Goal: Communication & Community: Ask a question

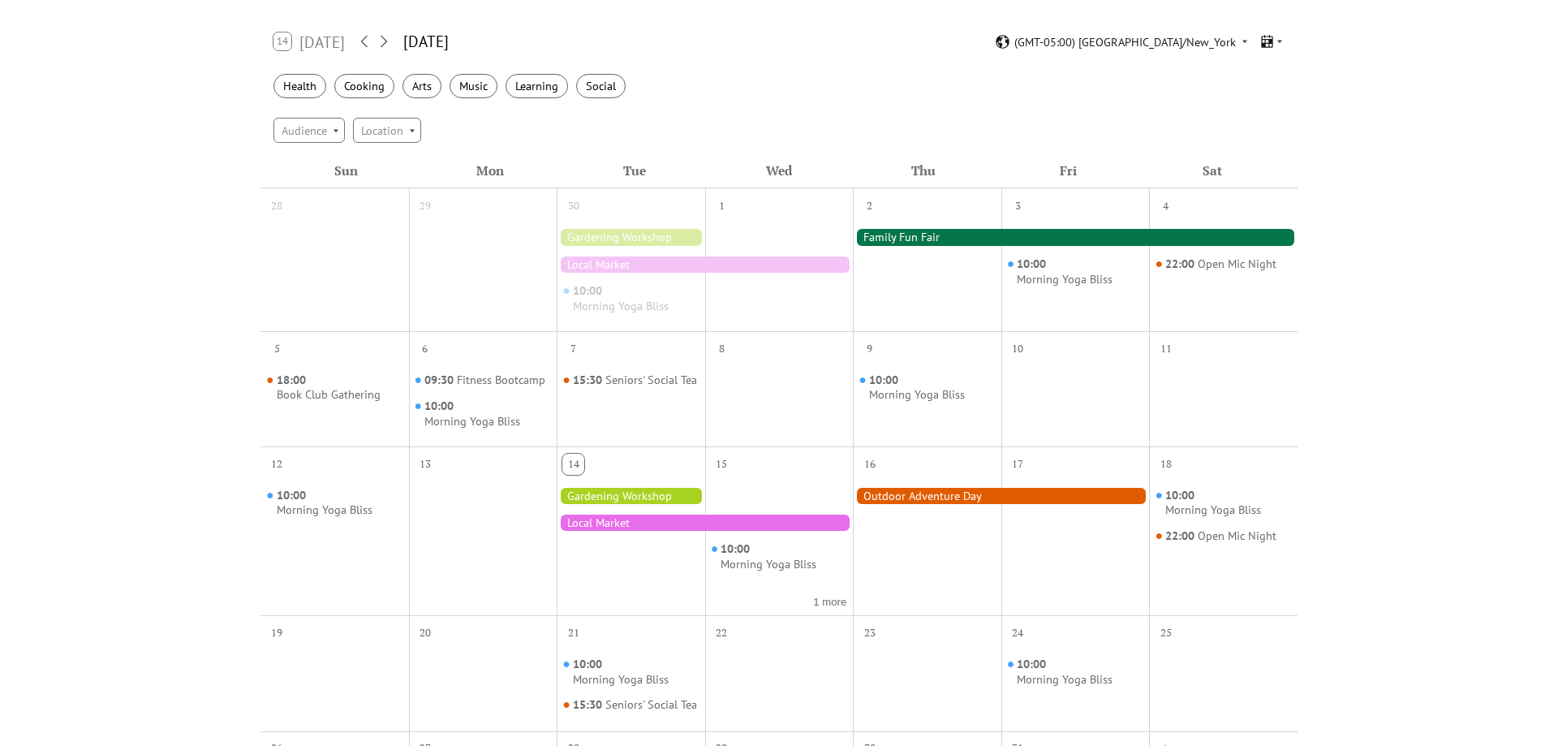
scroll to position [260, 0]
click at [383, 43] on icon at bounding box center [383, 41] width 19 height 19
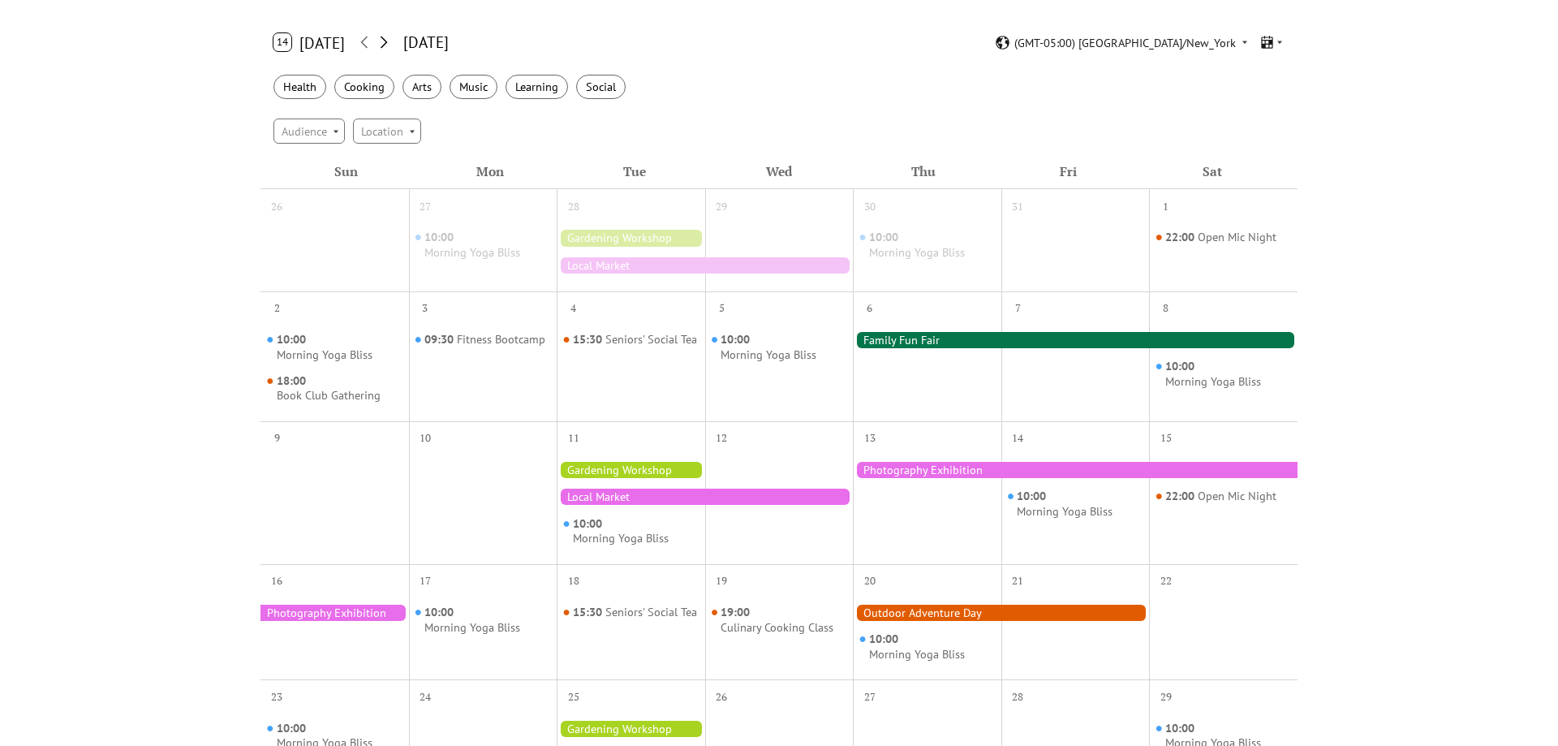
click at [383, 43] on icon at bounding box center [383, 41] width 19 height 19
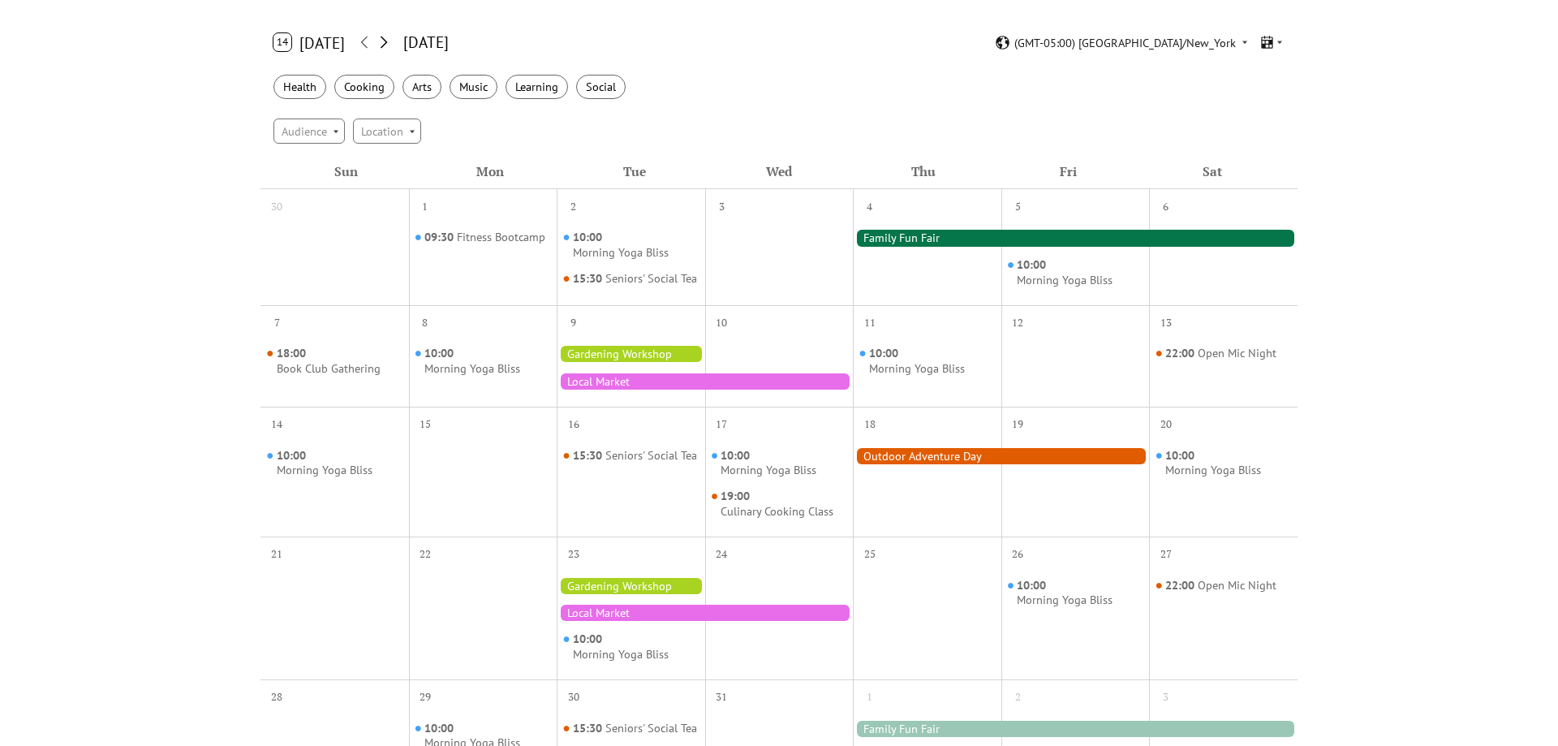
click at [383, 43] on icon at bounding box center [383, 41] width 19 height 19
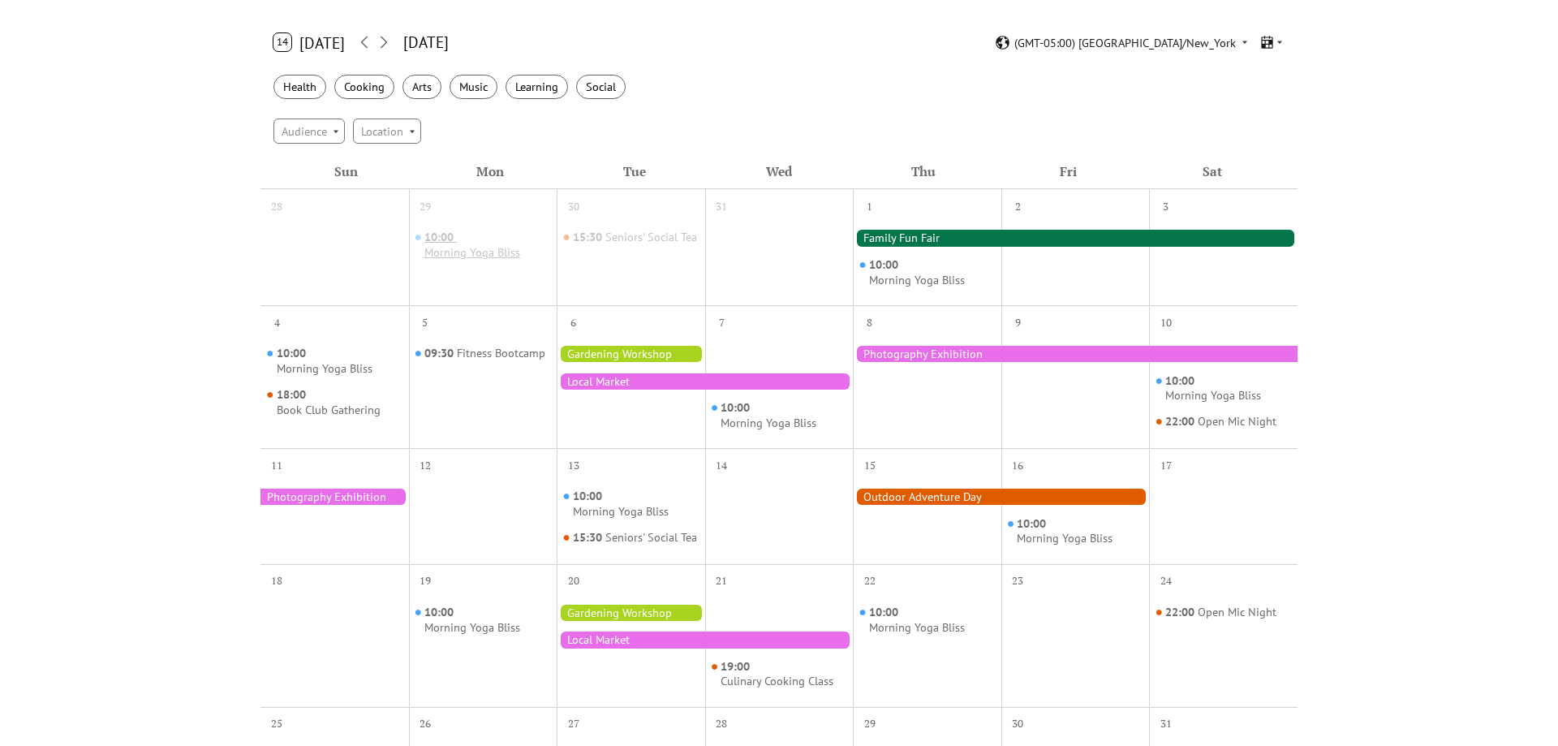
click at [475, 251] on div "Morning Yoga Bliss" at bounding box center [473, 252] width 96 height 15
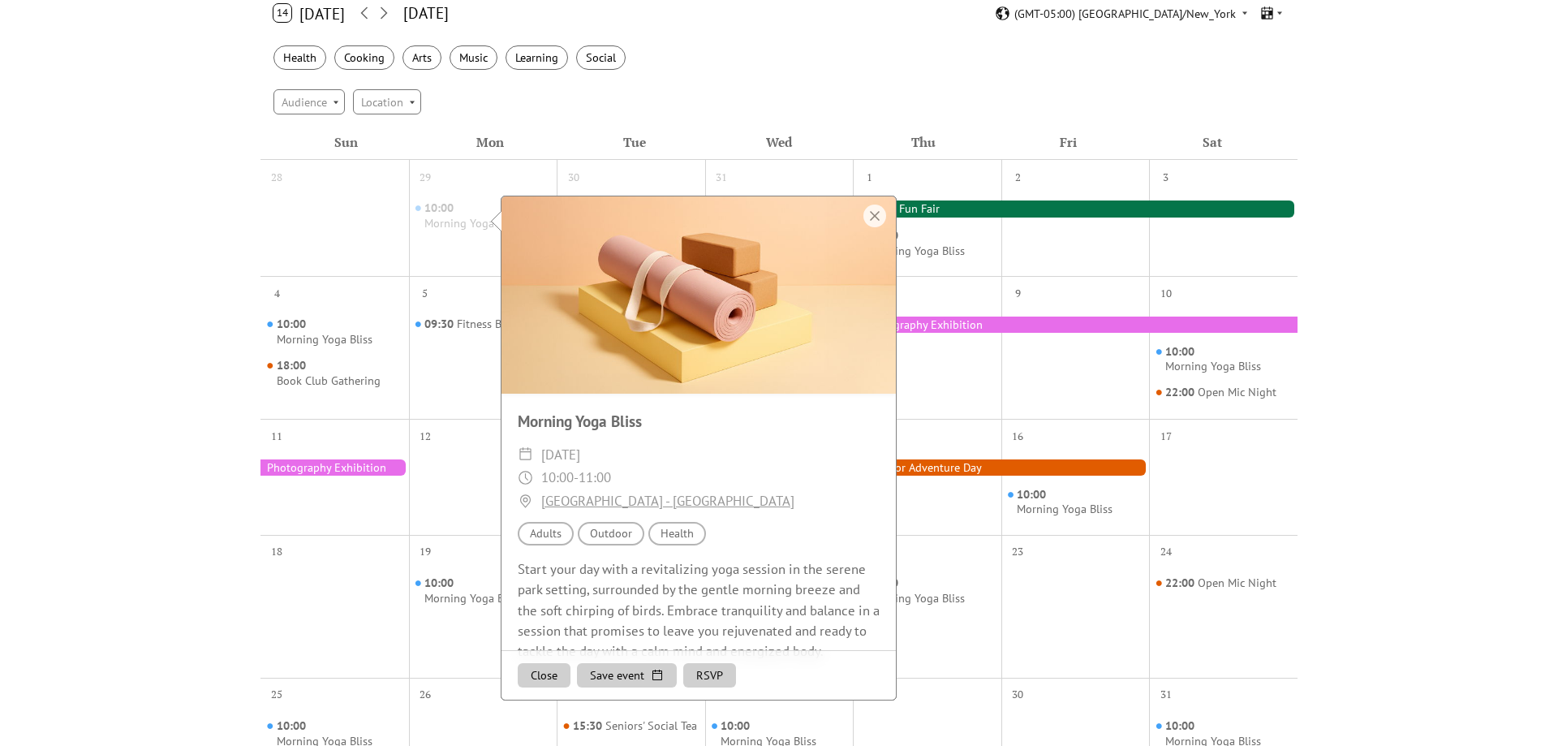
scroll to position [290, 0]
click at [1066, 358] on div at bounding box center [1076, 358] width 149 height 105
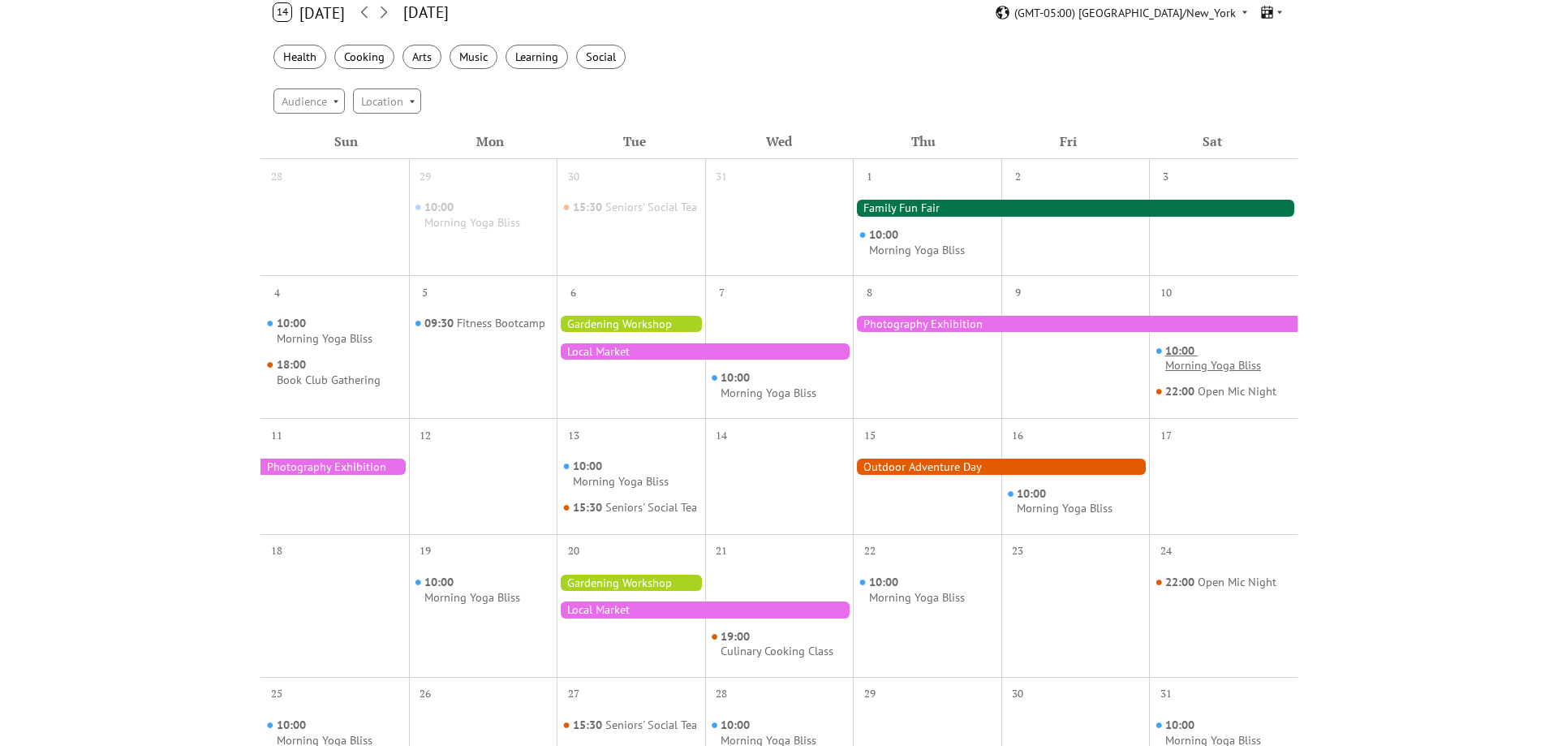
click at [1169, 358] on span "10:00" at bounding box center [1182, 350] width 32 height 15
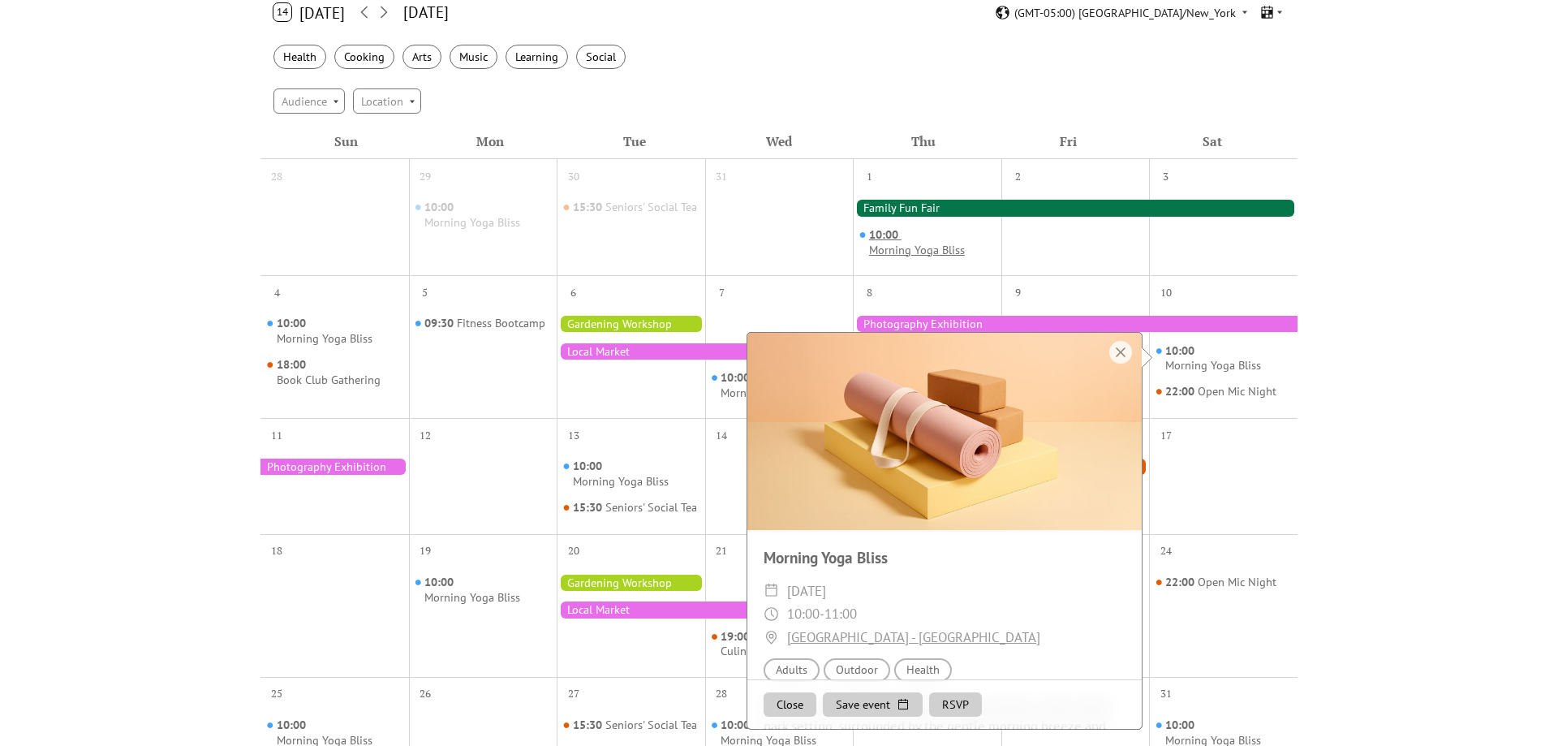
click at [877, 232] on span "10:00" at bounding box center [885, 234] width 32 height 15
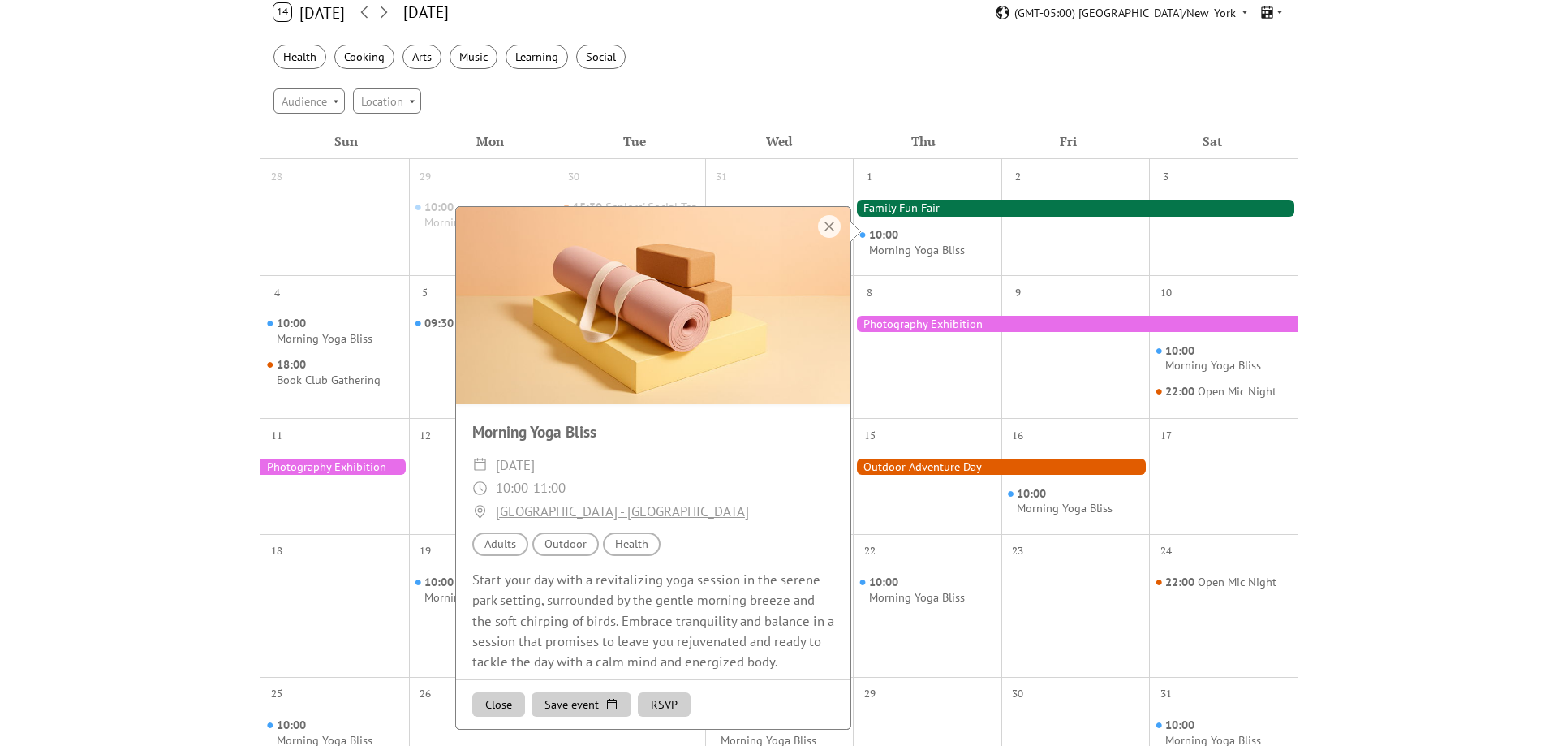
click at [916, 201] on div at bounding box center [1075, 208] width 445 height 16
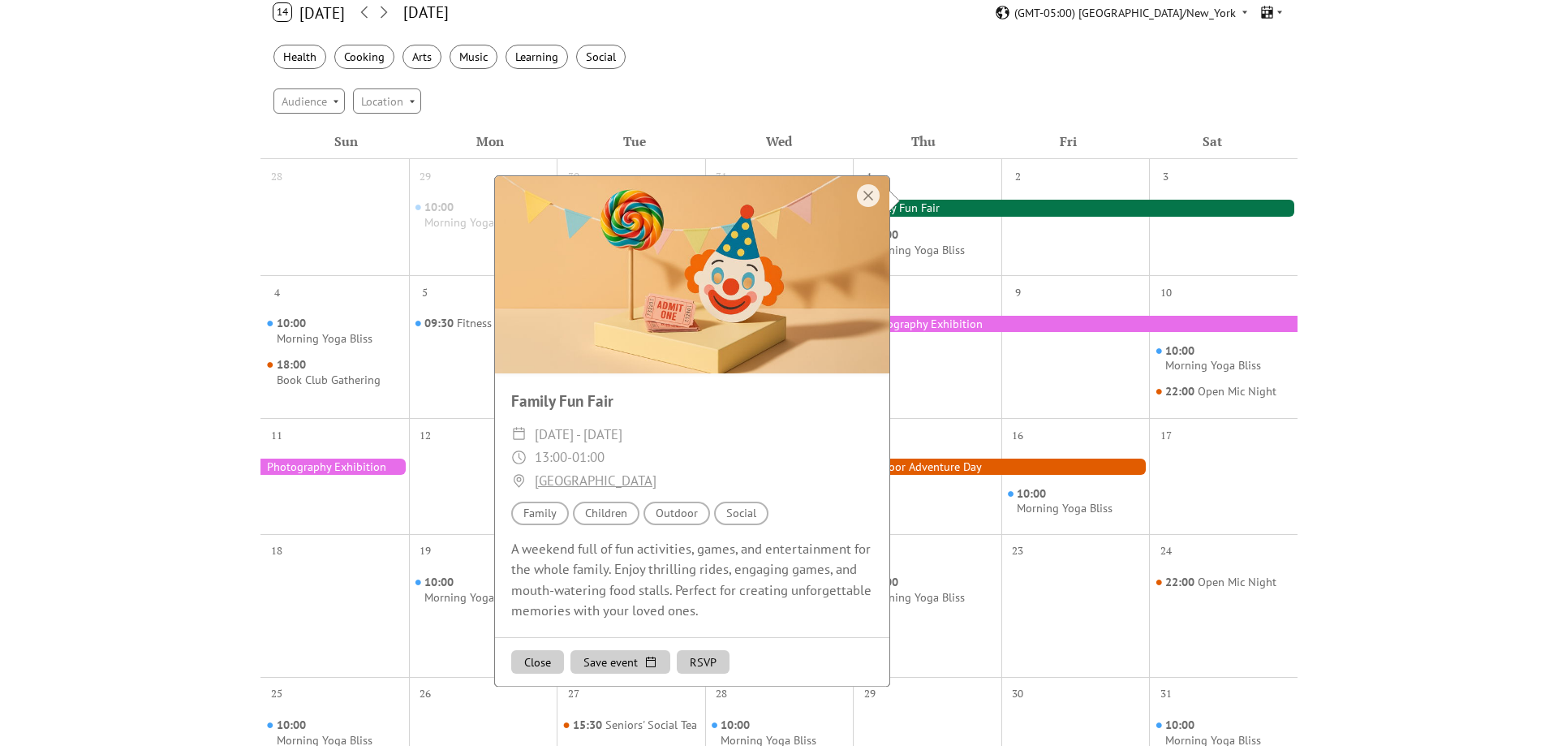
click at [949, 463] on div at bounding box center [1001, 467] width 296 height 16
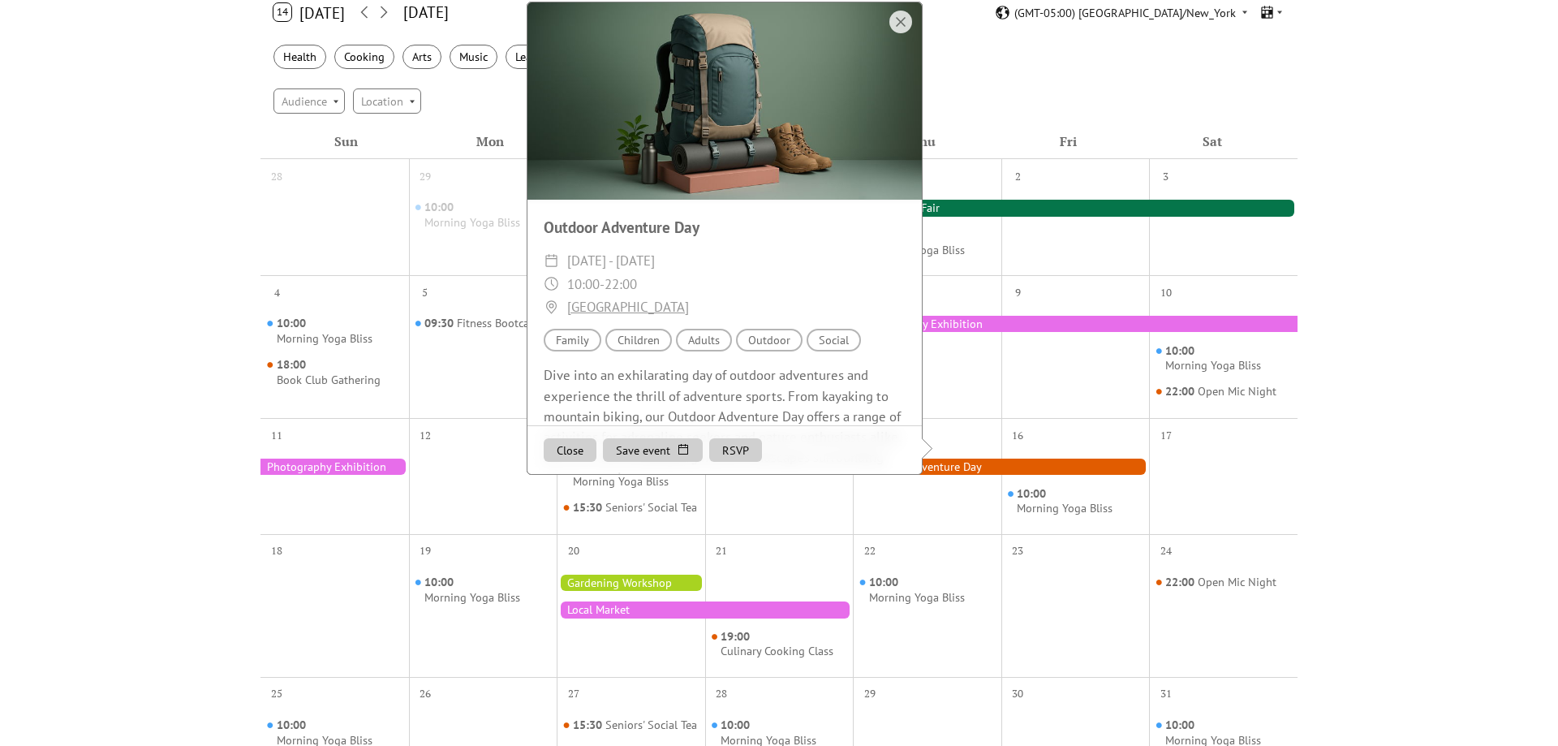
click at [569, 457] on button "Close" at bounding box center [570, 450] width 53 height 24
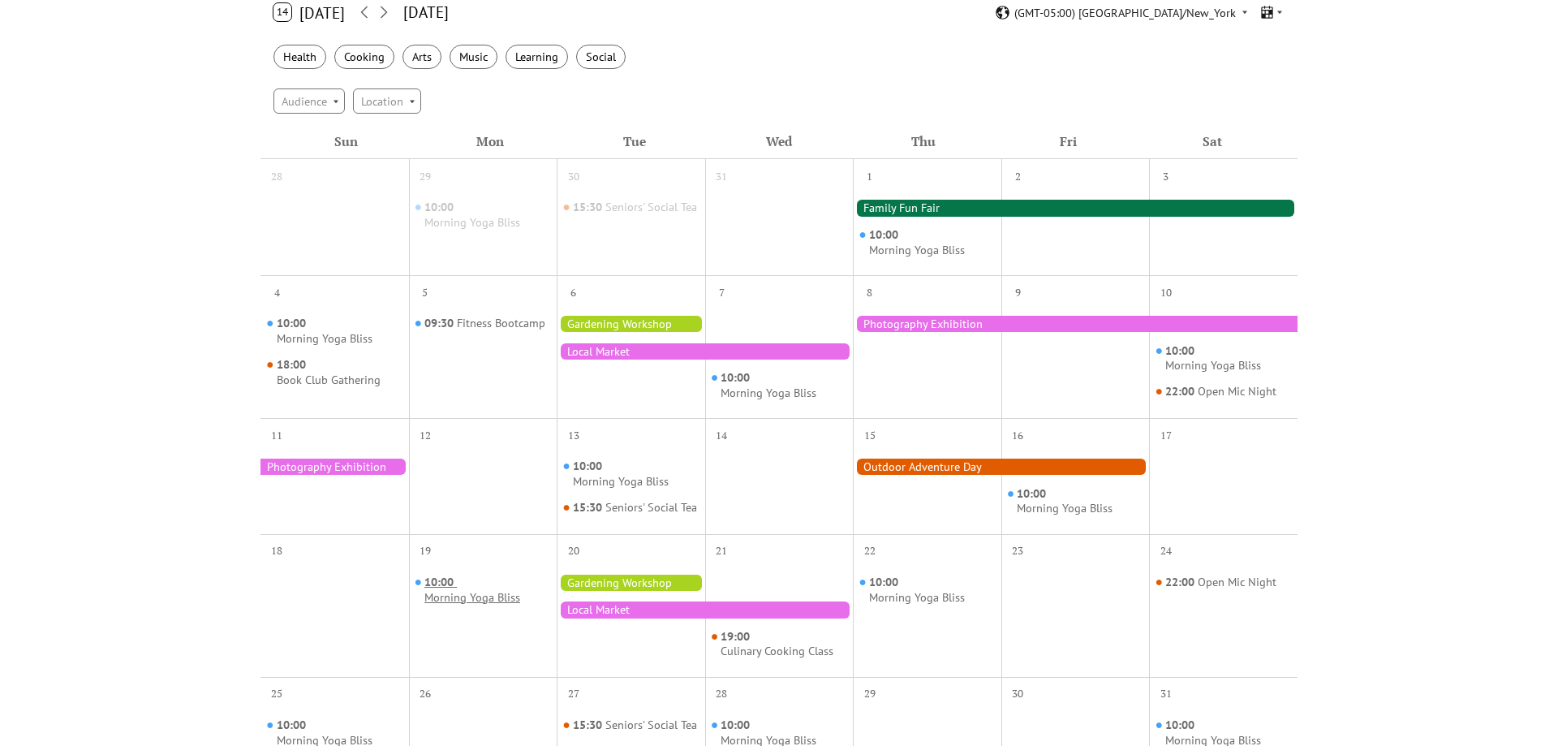
click at [469, 606] on div "Morning Yoga Bliss" at bounding box center [473, 597] width 96 height 15
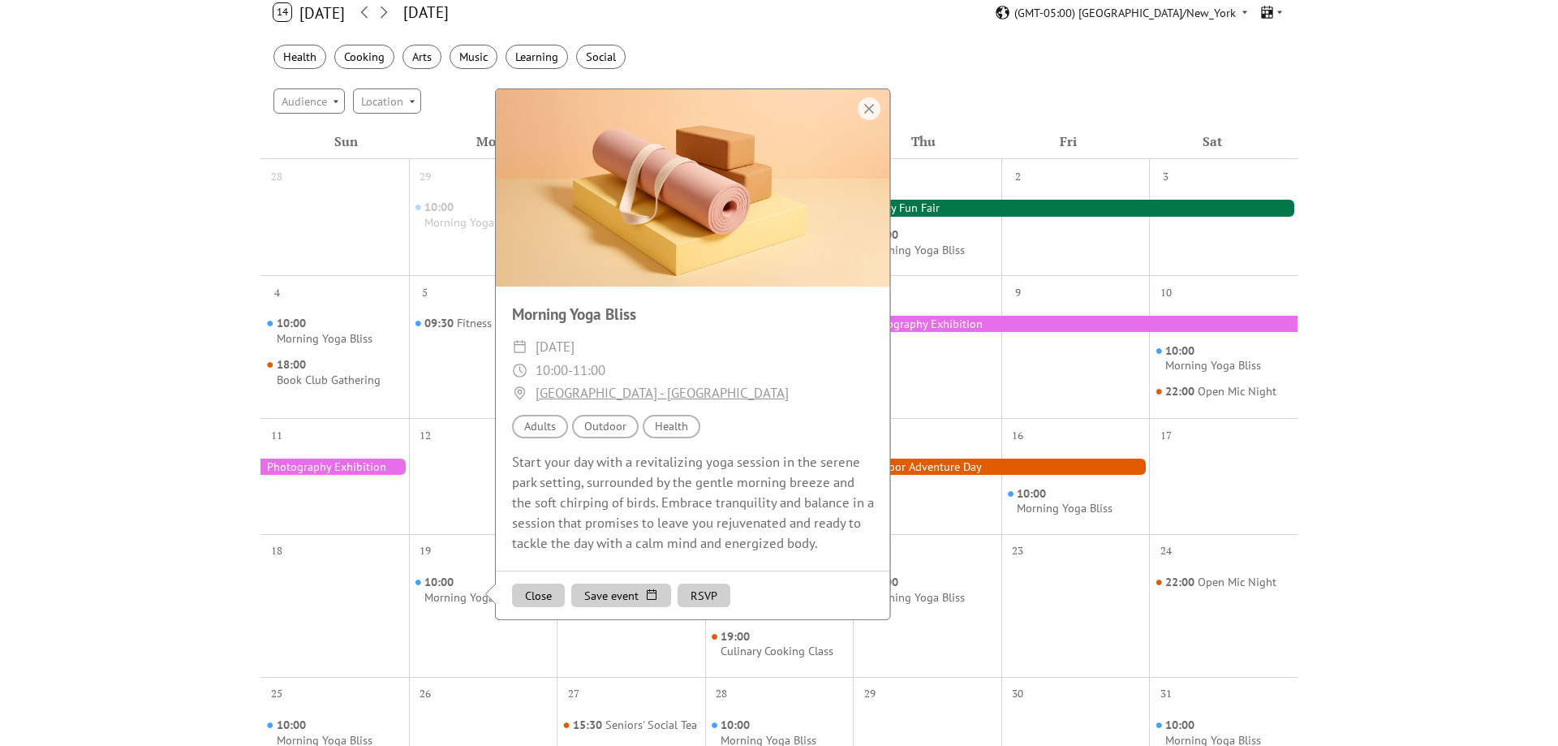
click at [698, 603] on button "RSVP" at bounding box center [704, 596] width 53 height 24
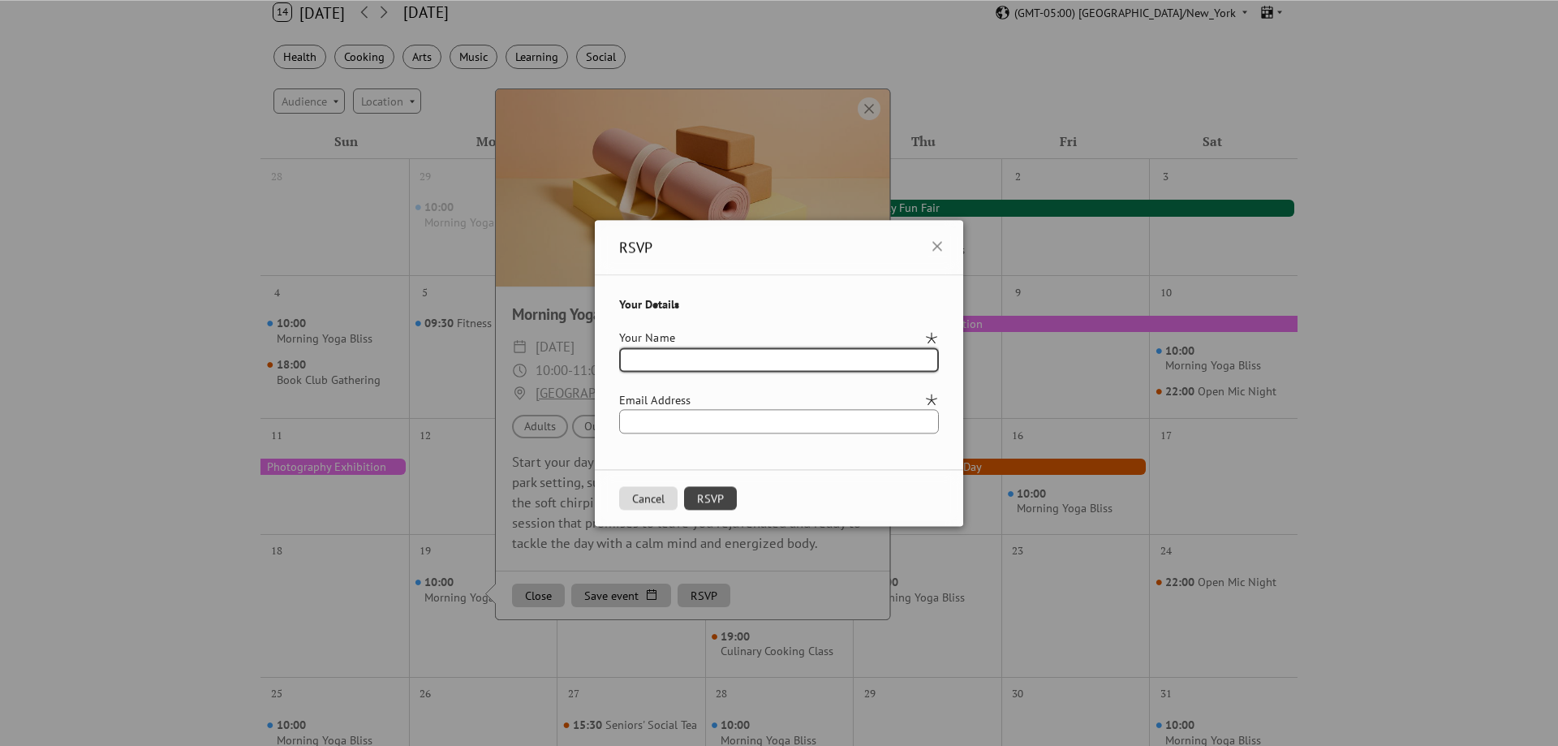
click at [635, 498] on button "Cancel" at bounding box center [648, 498] width 58 height 24
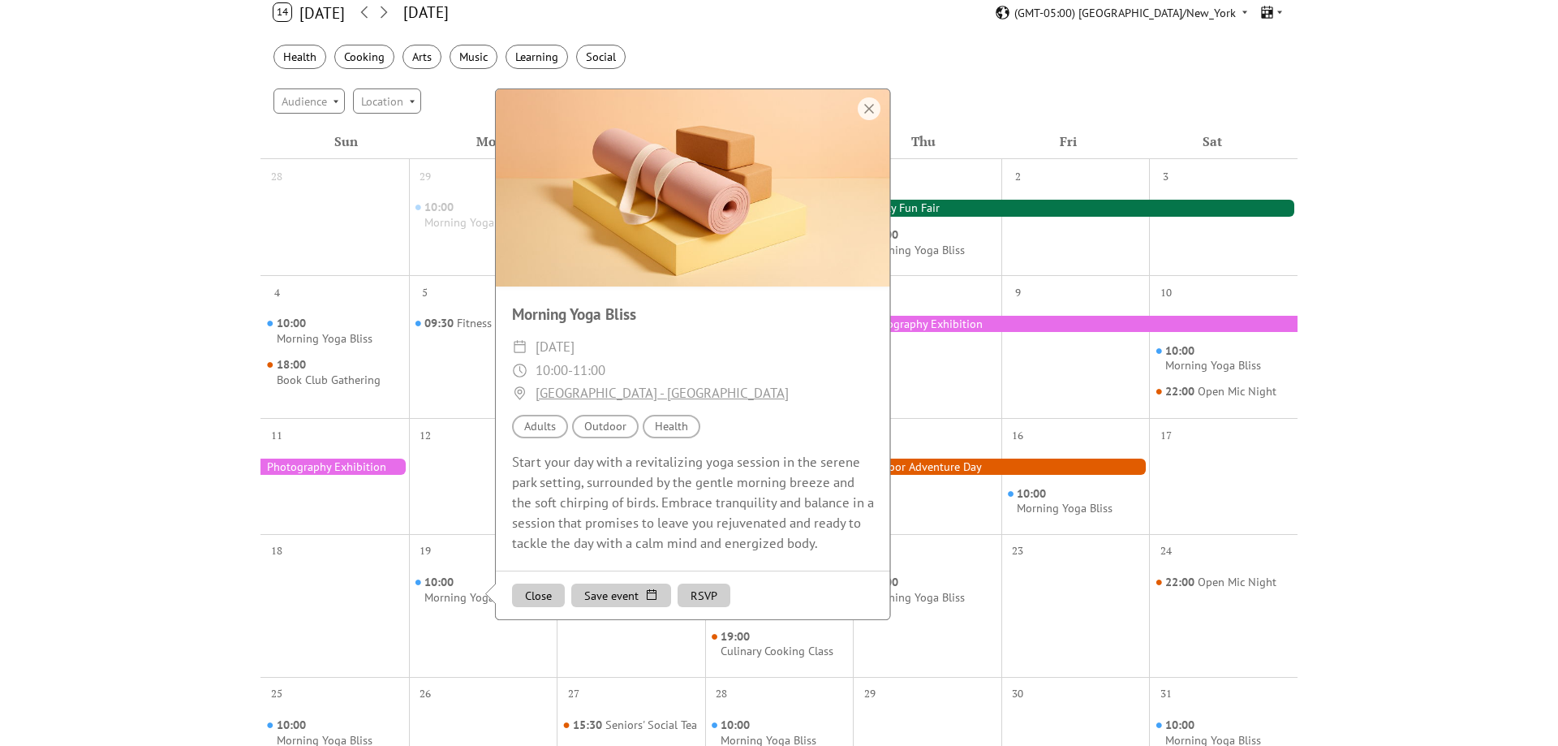
click at [623, 608] on button "Save event" at bounding box center [621, 596] width 100 height 24
click at [793, 464] on div "Morning Yoga Bliss ​ Monday, January 19, 2026 ​ 10:00 - 11:00 ​ Central Park - …" at bounding box center [693, 429] width 394 height 284
click at [668, 433] on div "Topic Health" at bounding box center [672, 427] width 58 height 24
click at [424, 510] on div at bounding box center [483, 488] width 149 height 78
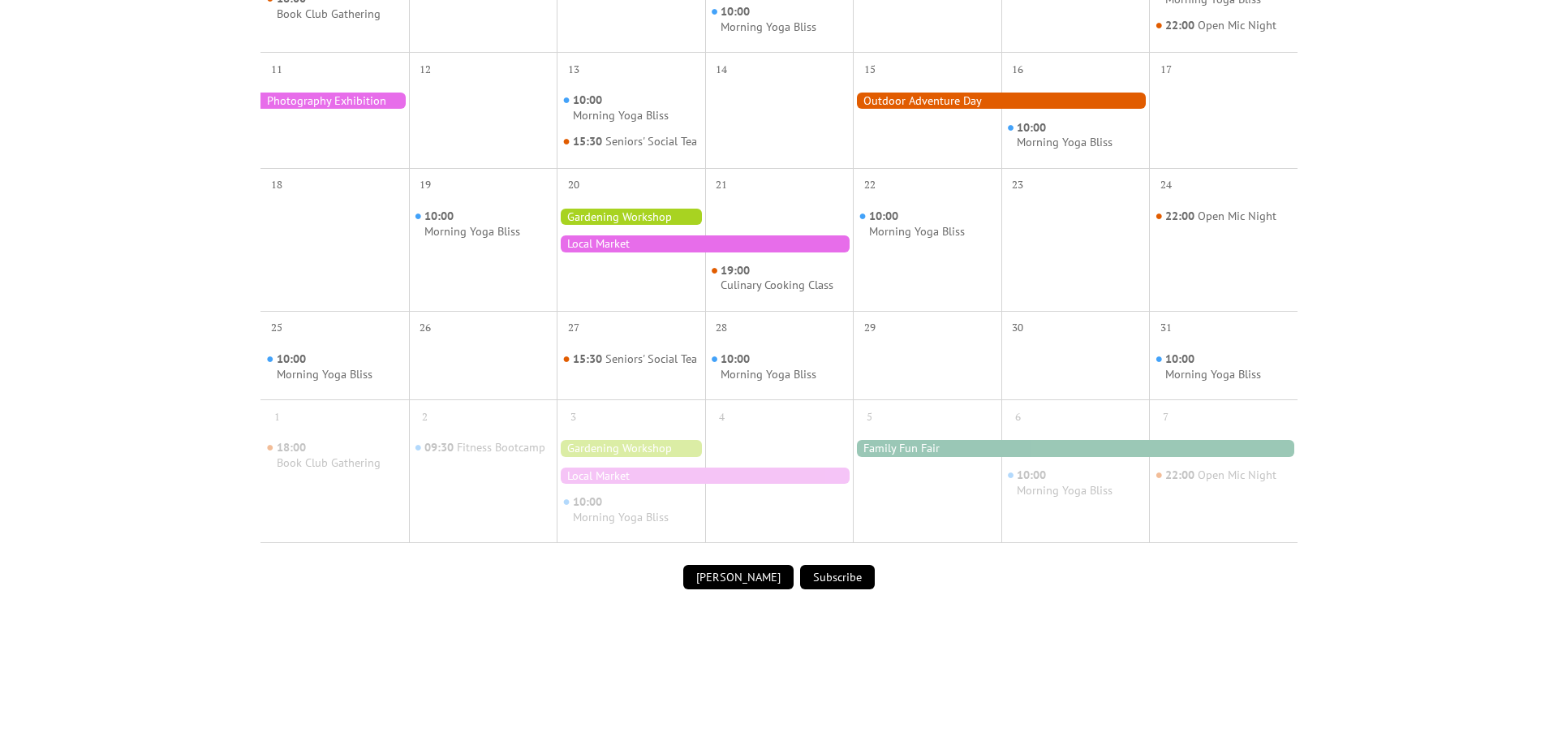
scroll to position [657, 0]
click at [633, 455] on div at bounding box center [631, 447] width 149 height 16
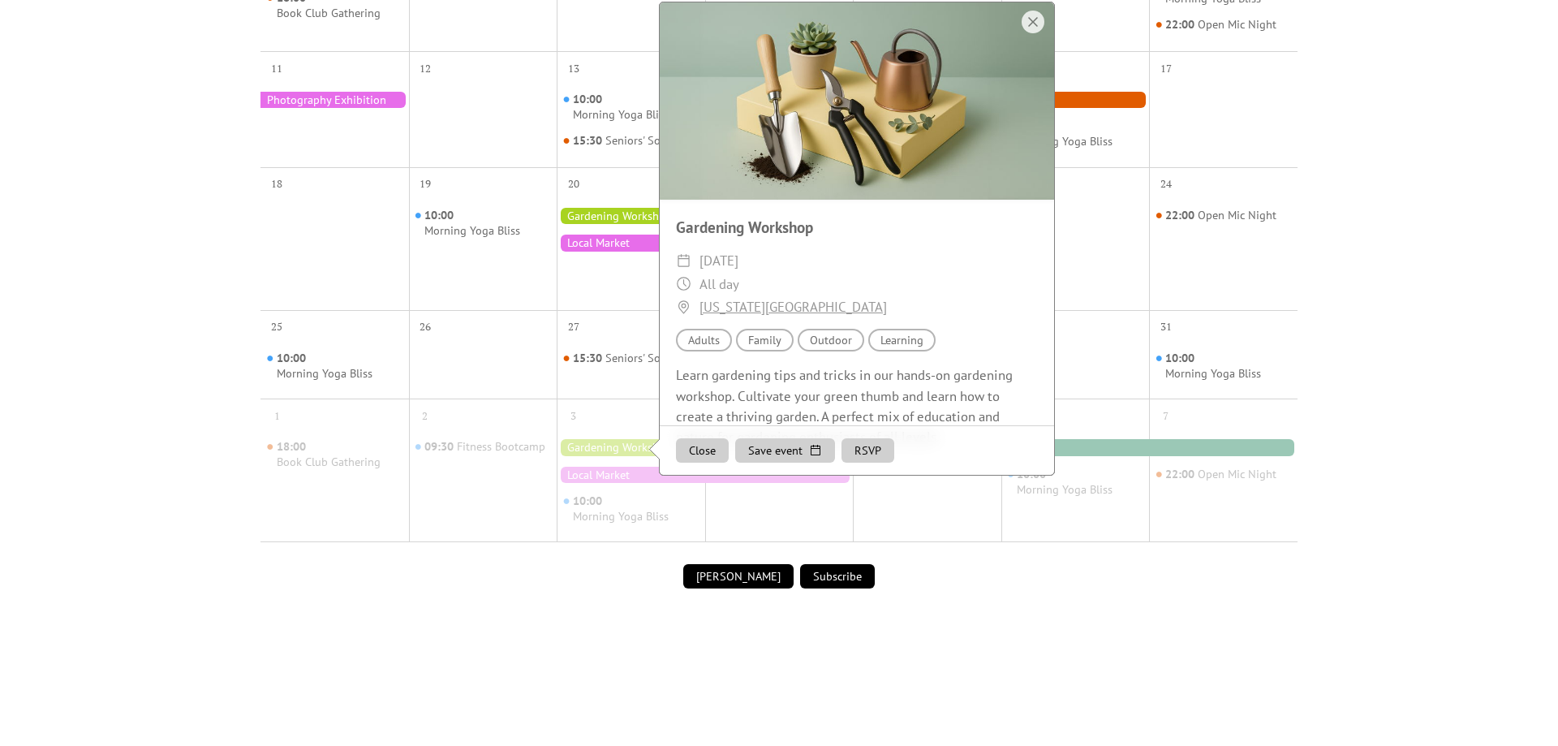
scroll to position [38, 0]
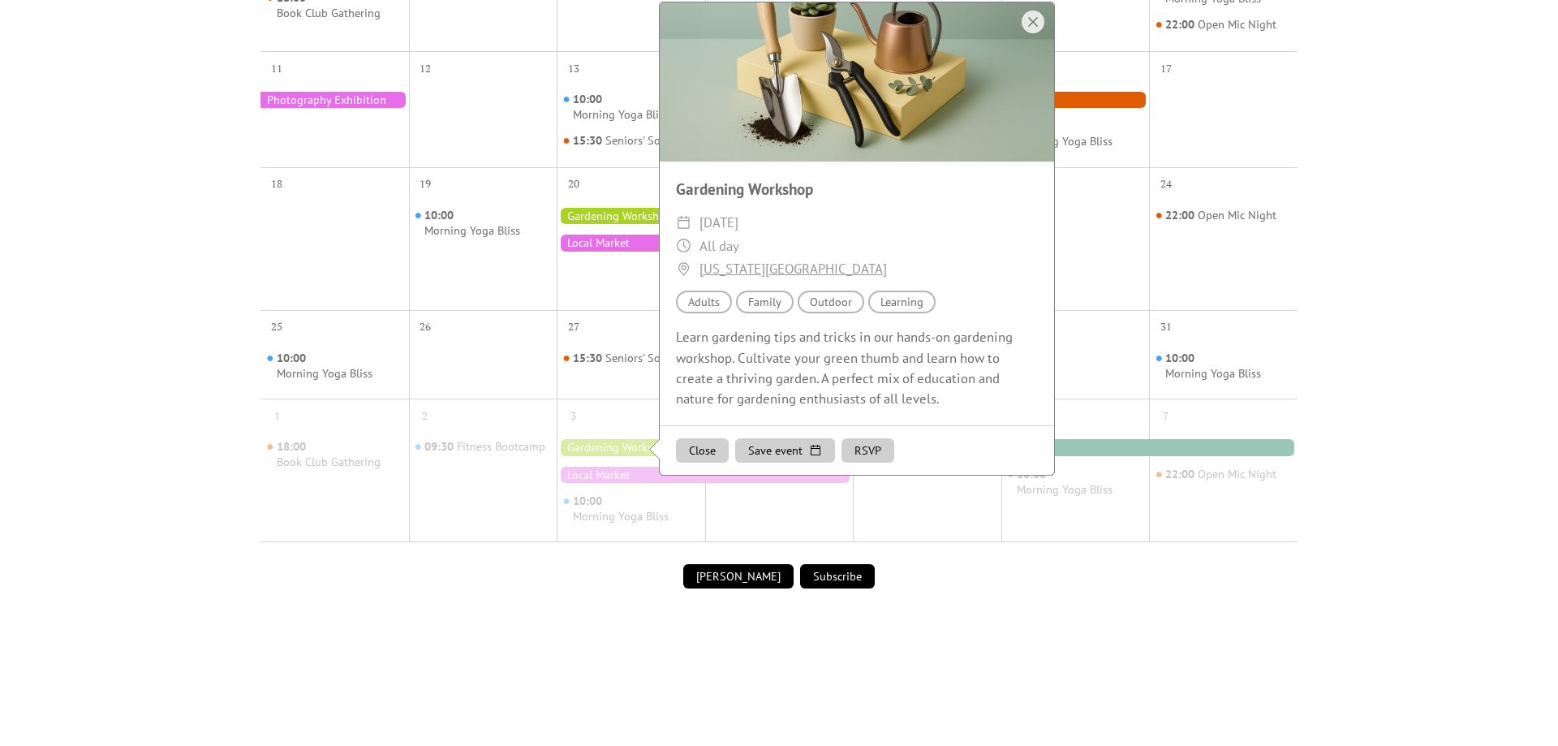
click at [695, 463] on button "Close" at bounding box center [702, 450] width 53 height 24
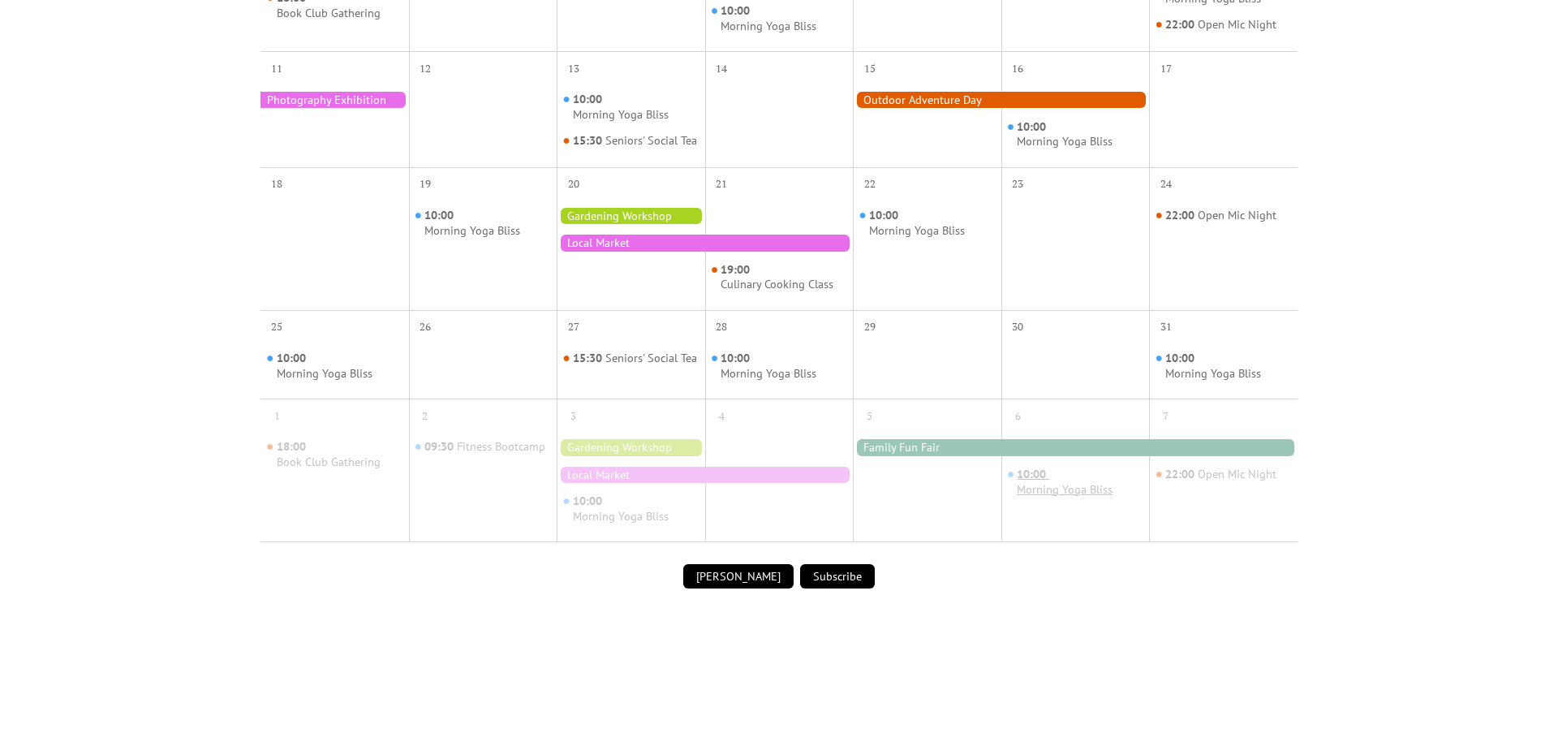
click at [1066, 491] on div "10:00 Morning Yoga Bliss" at bounding box center [1080, 482] width 126 height 30
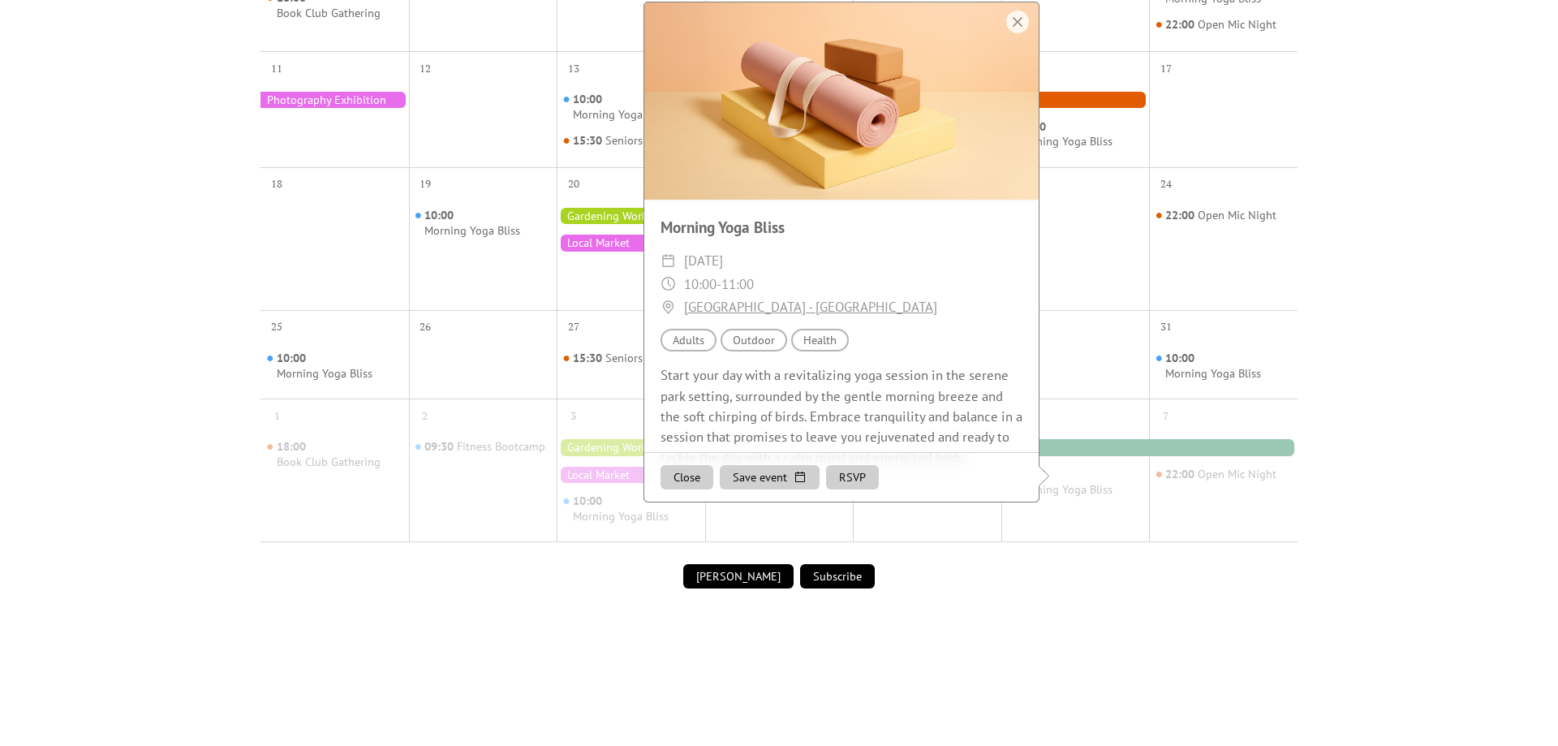
scroll to position [32, 0]
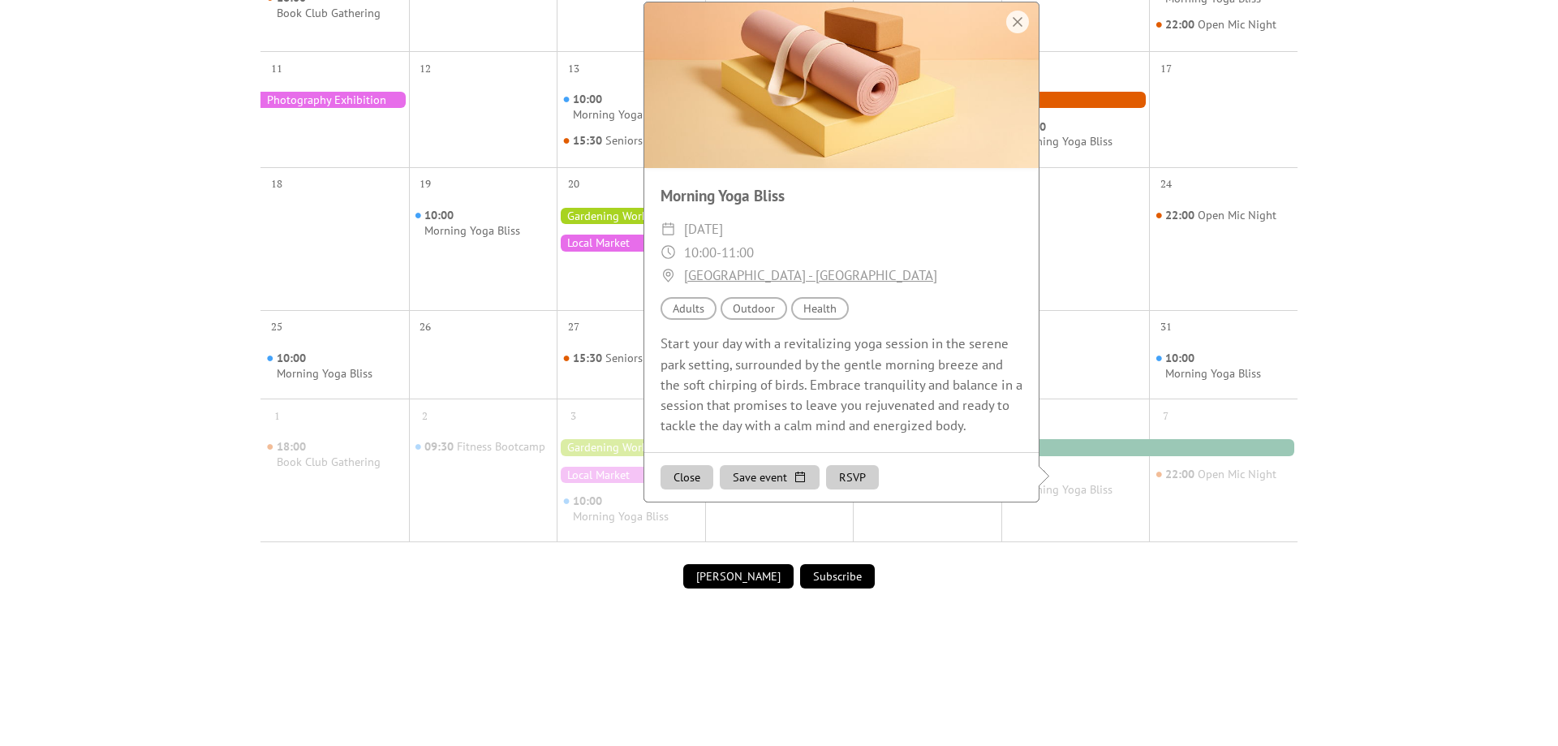
click at [680, 489] on button "Close" at bounding box center [687, 477] width 53 height 24
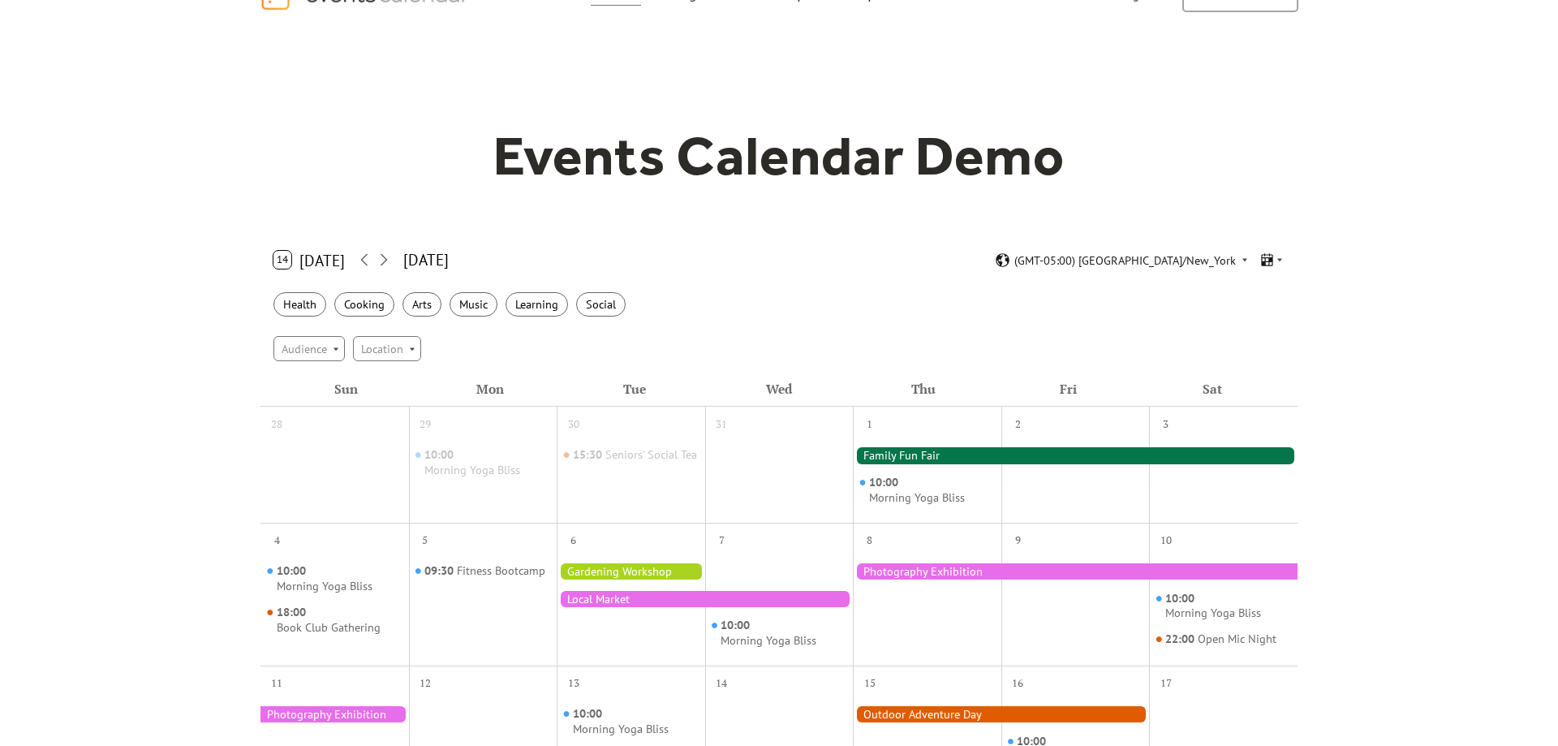
scroll to position [0, 0]
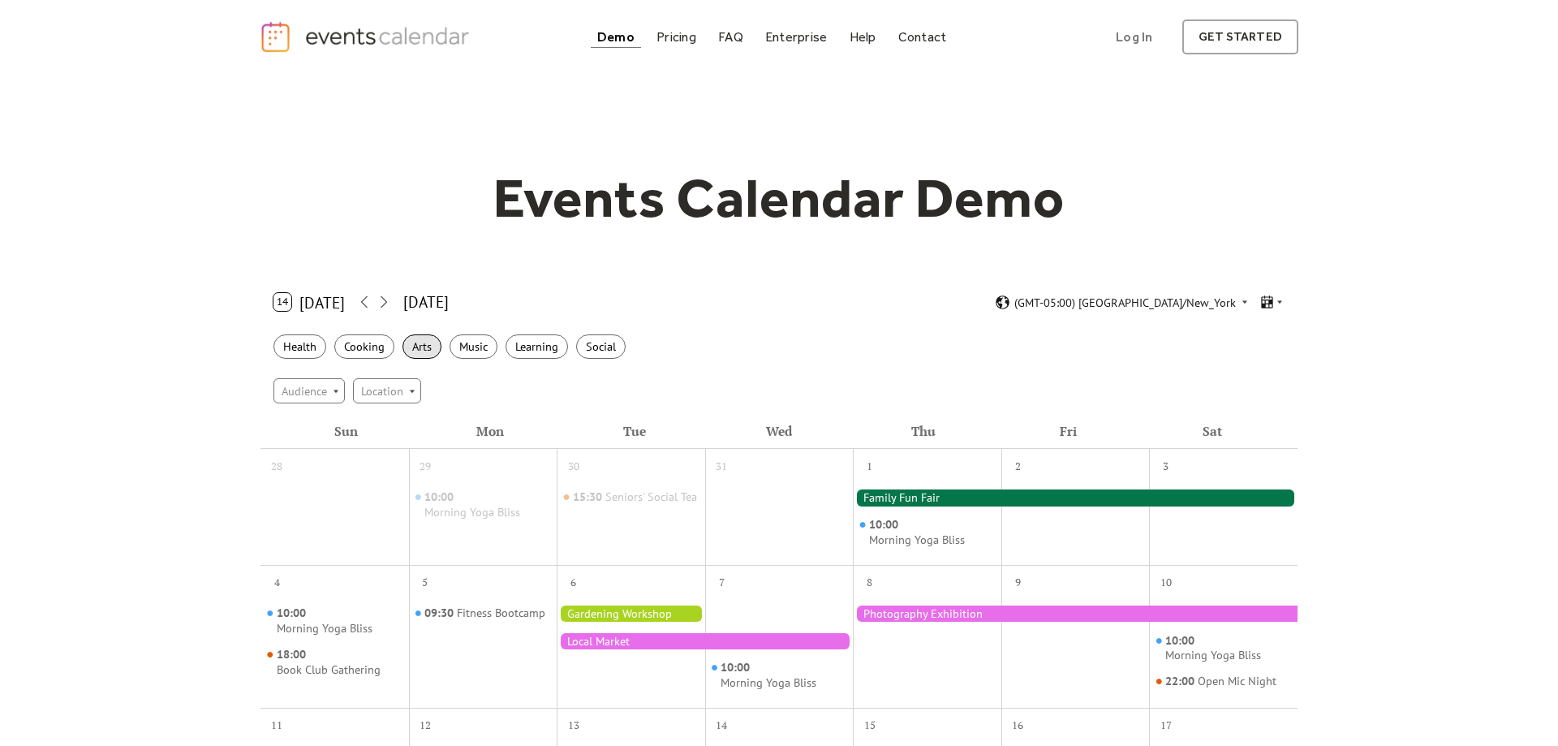
click at [431, 351] on div "Arts" at bounding box center [422, 346] width 39 height 25
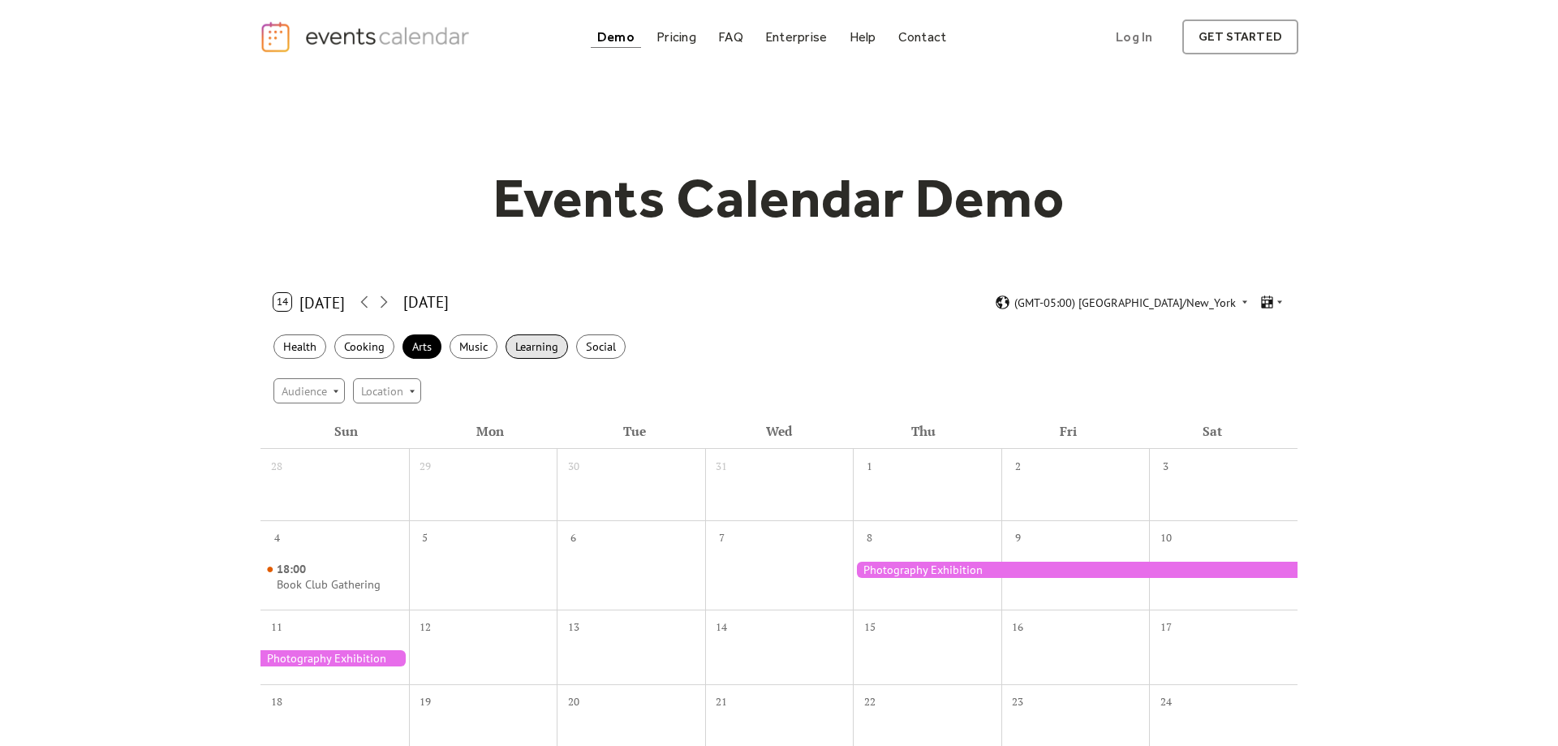
click at [525, 349] on div "Learning" at bounding box center [537, 346] width 62 height 25
click at [304, 346] on div "Health" at bounding box center [300, 346] width 53 height 25
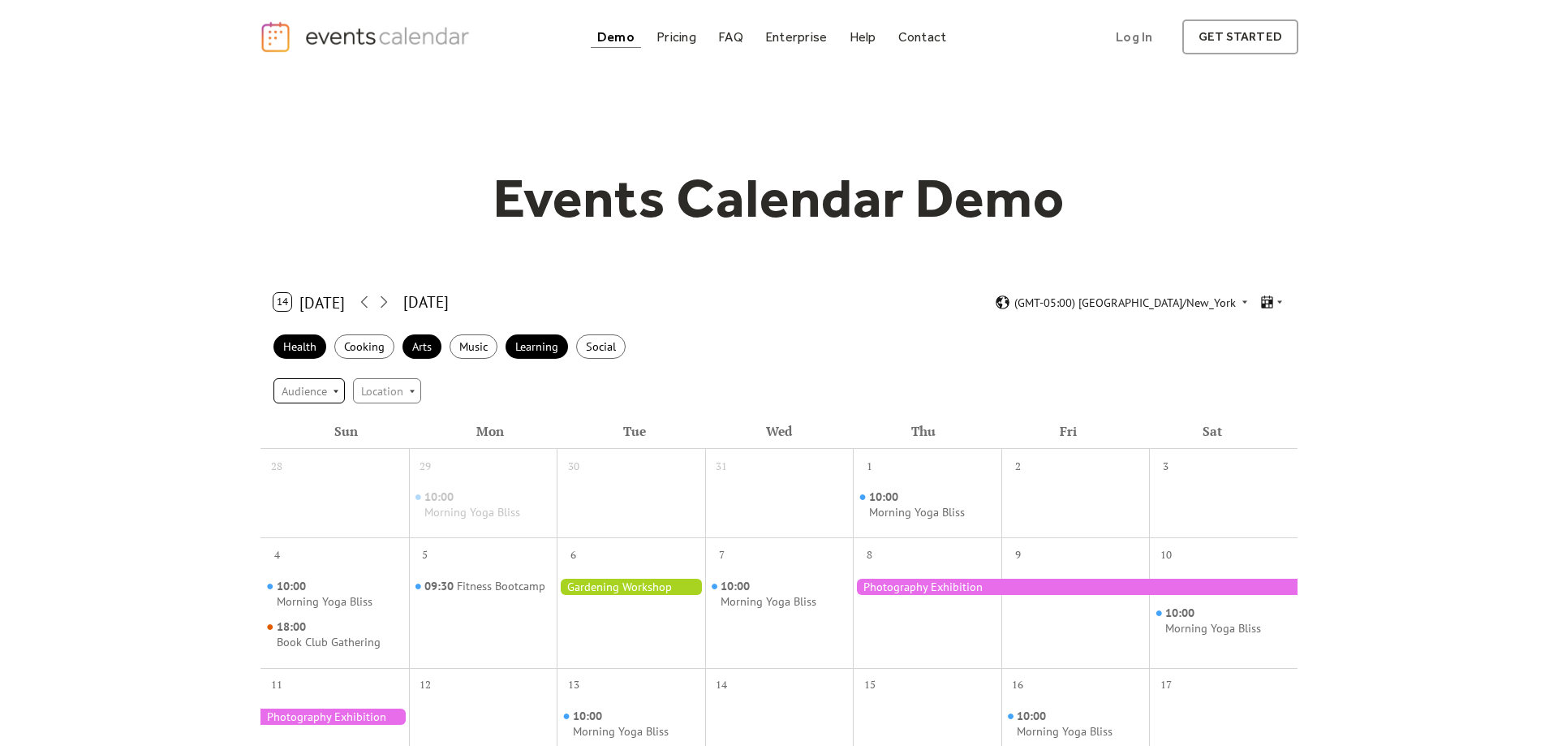
click at [321, 391] on div "Audience" at bounding box center [309, 390] width 71 height 24
click at [404, 391] on div "Location" at bounding box center [387, 390] width 68 height 24
click at [570, 392] on div "Audience Location" at bounding box center [779, 390] width 1037 height 44
click at [381, 302] on icon at bounding box center [383, 301] width 19 height 19
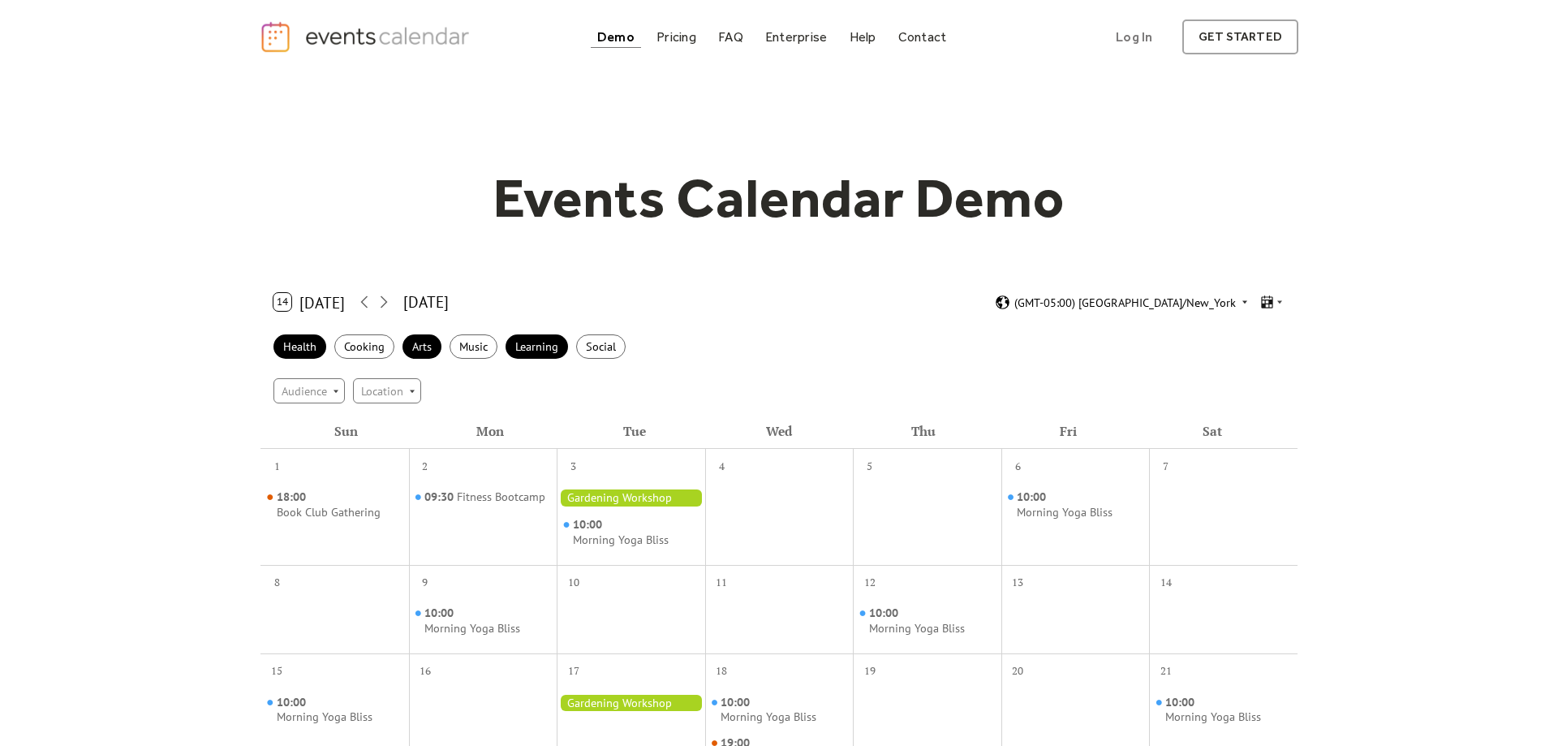
click at [1192, 303] on span "(GMT-05:00) America/New_York" at bounding box center [1126, 302] width 222 height 11
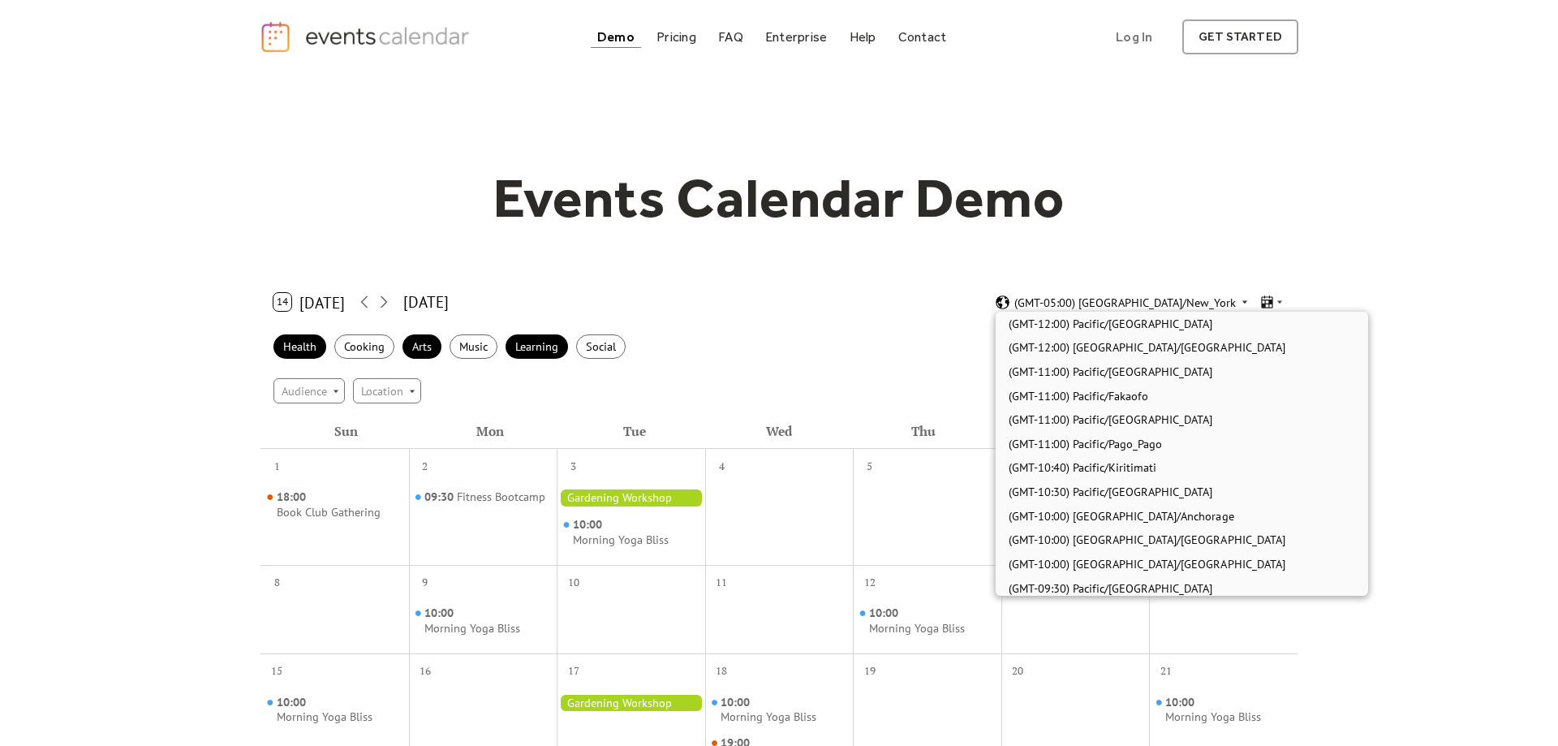
scroll to position [1081, 0]
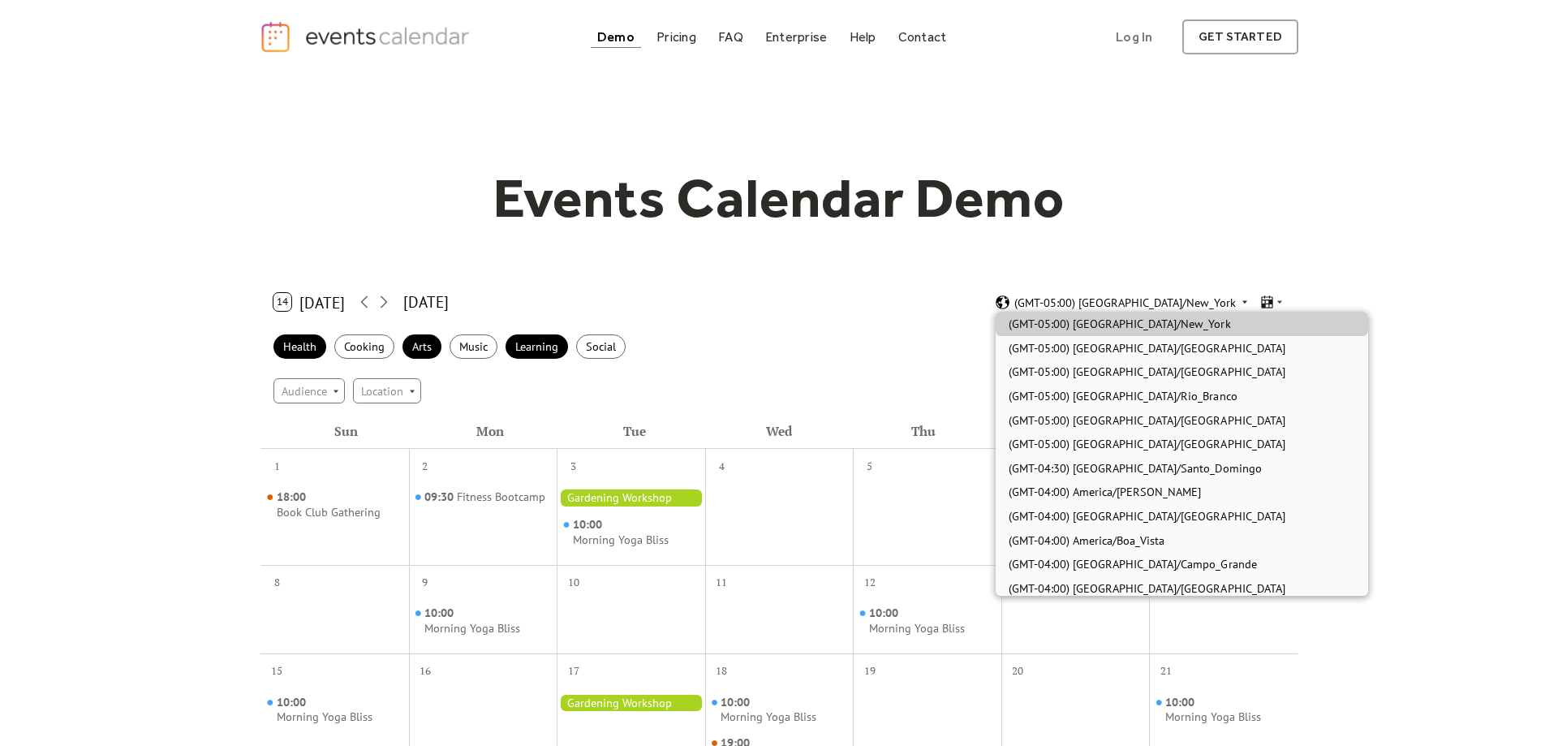
click at [1191, 303] on span "(GMT-05:00) America/New_York" at bounding box center [1126, 302] width 222 height 11
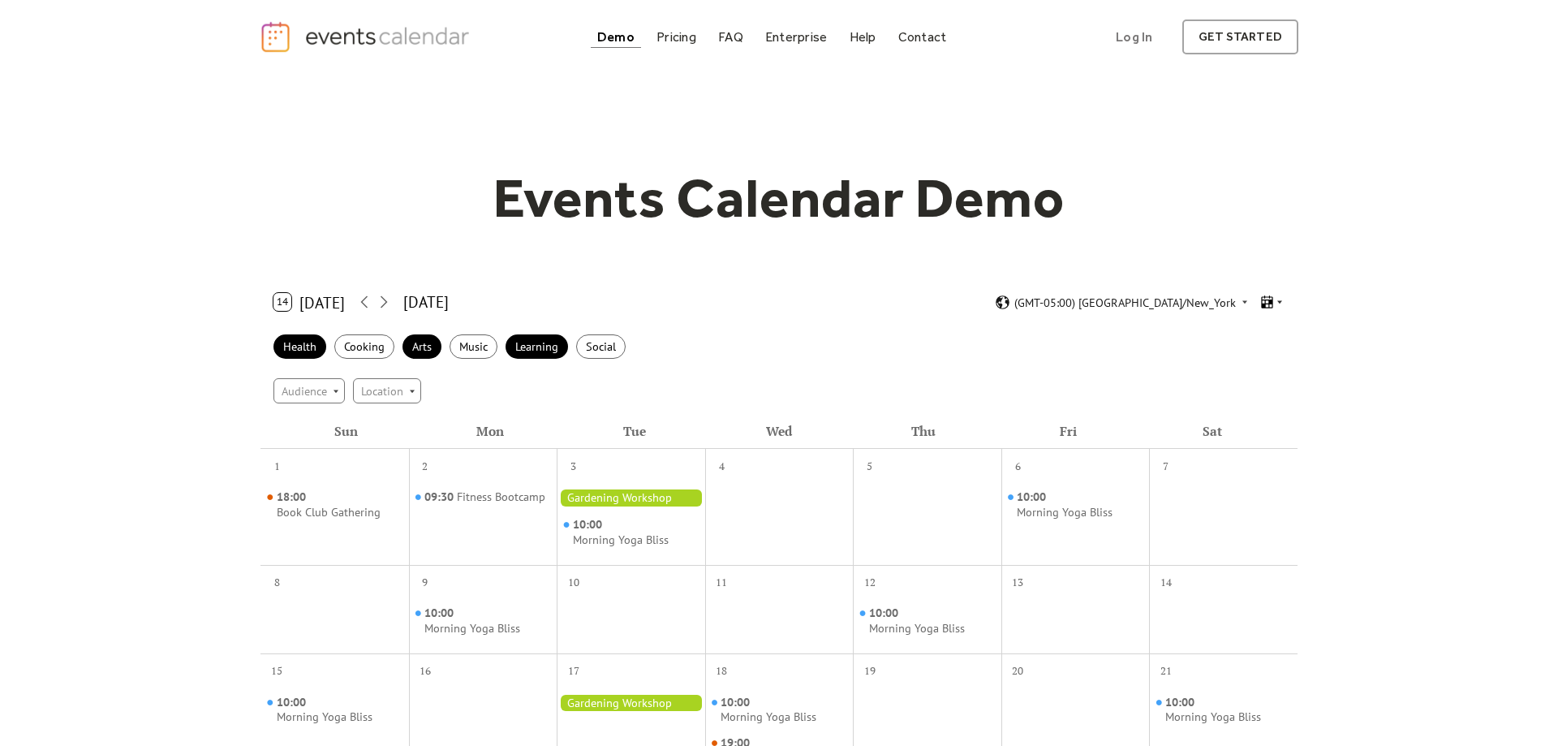
click at [1270, 298] on icon at bounding box center [1266, 301] width 11 height 13
click at [989, 339] on div "Health Cooking Arts Music Learning Social" at bounding box center [779, 347] width 1037 height 45
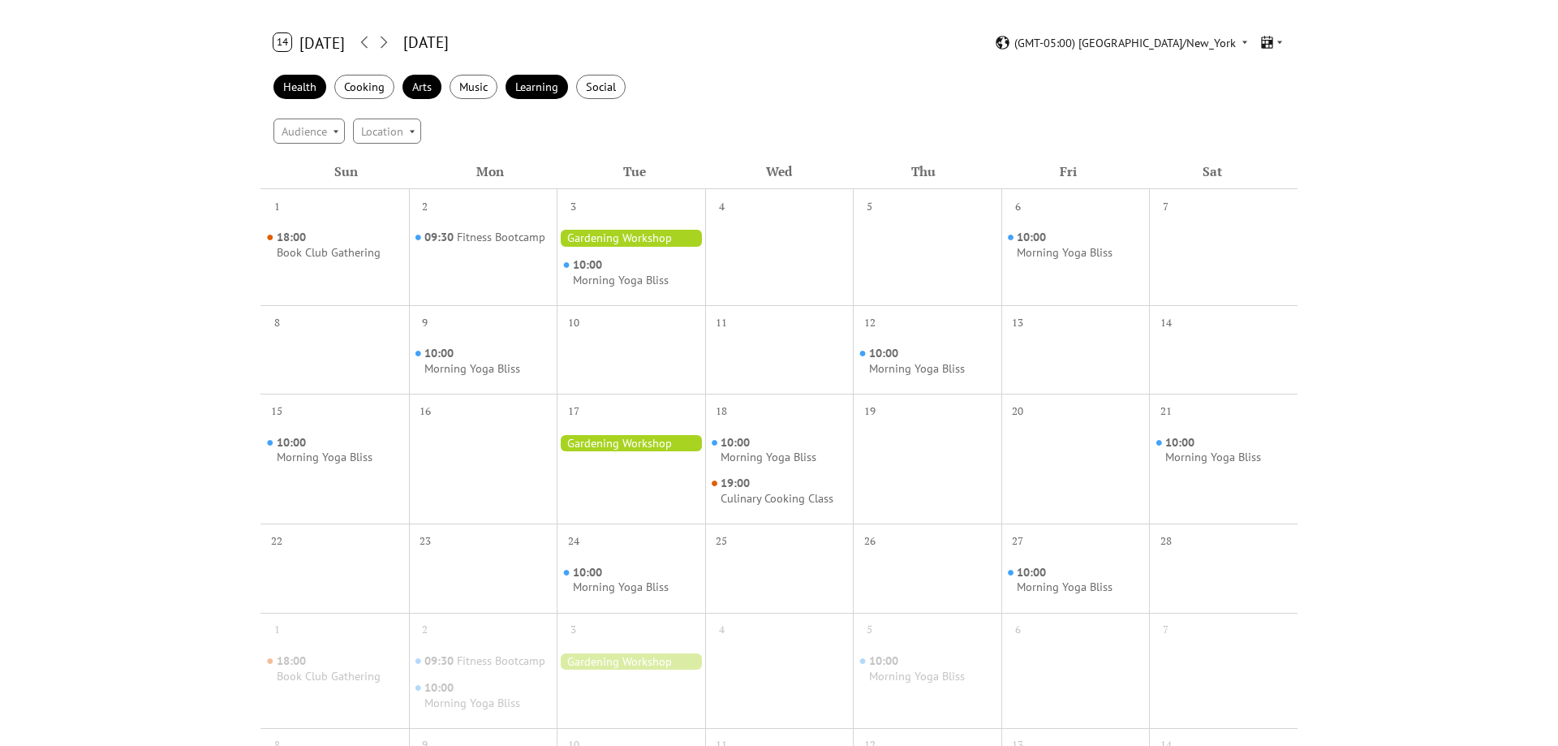
scroll to position [0, 0]
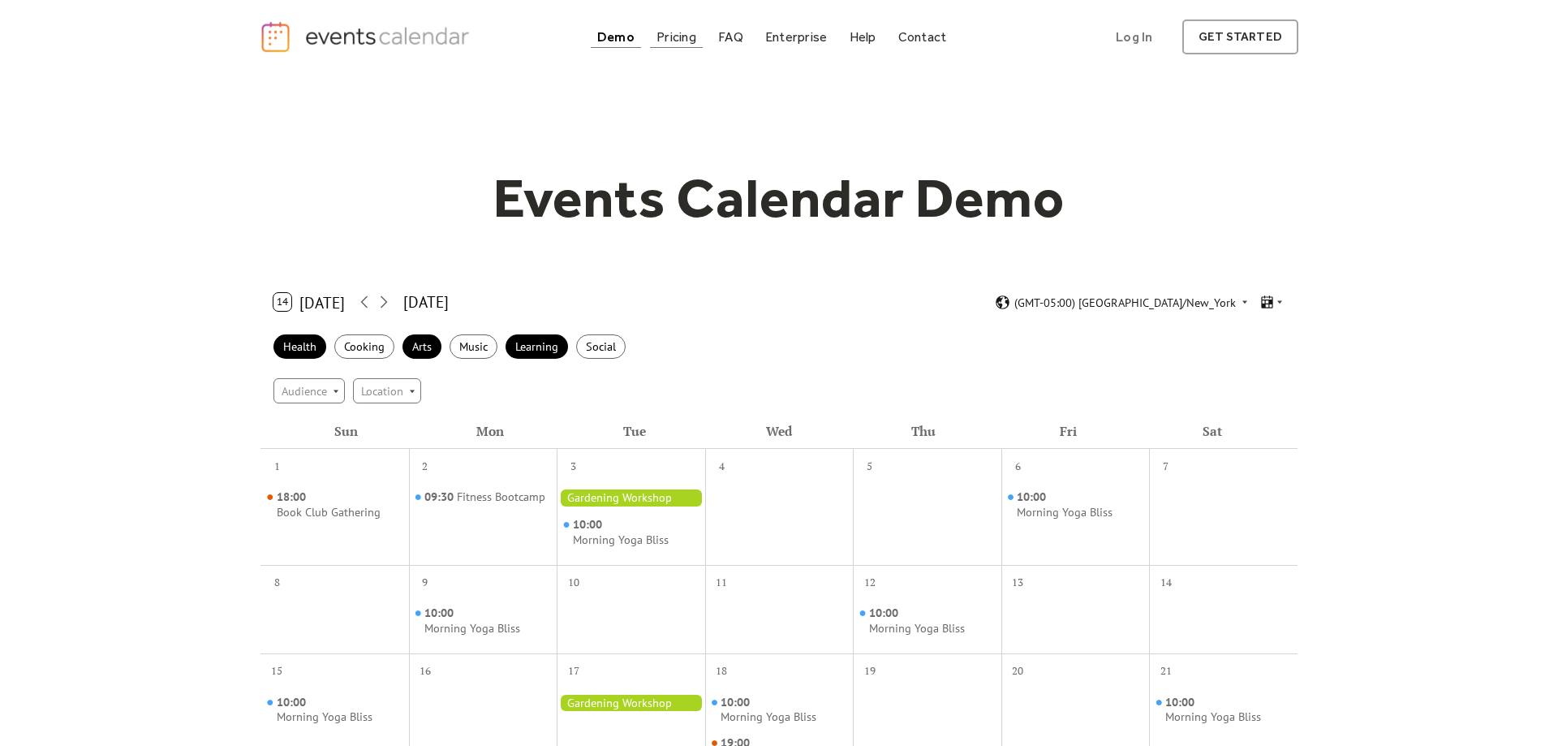
click at [667, 28] on link "Pricing" at bounding box center [676, 37] width 53 height 22
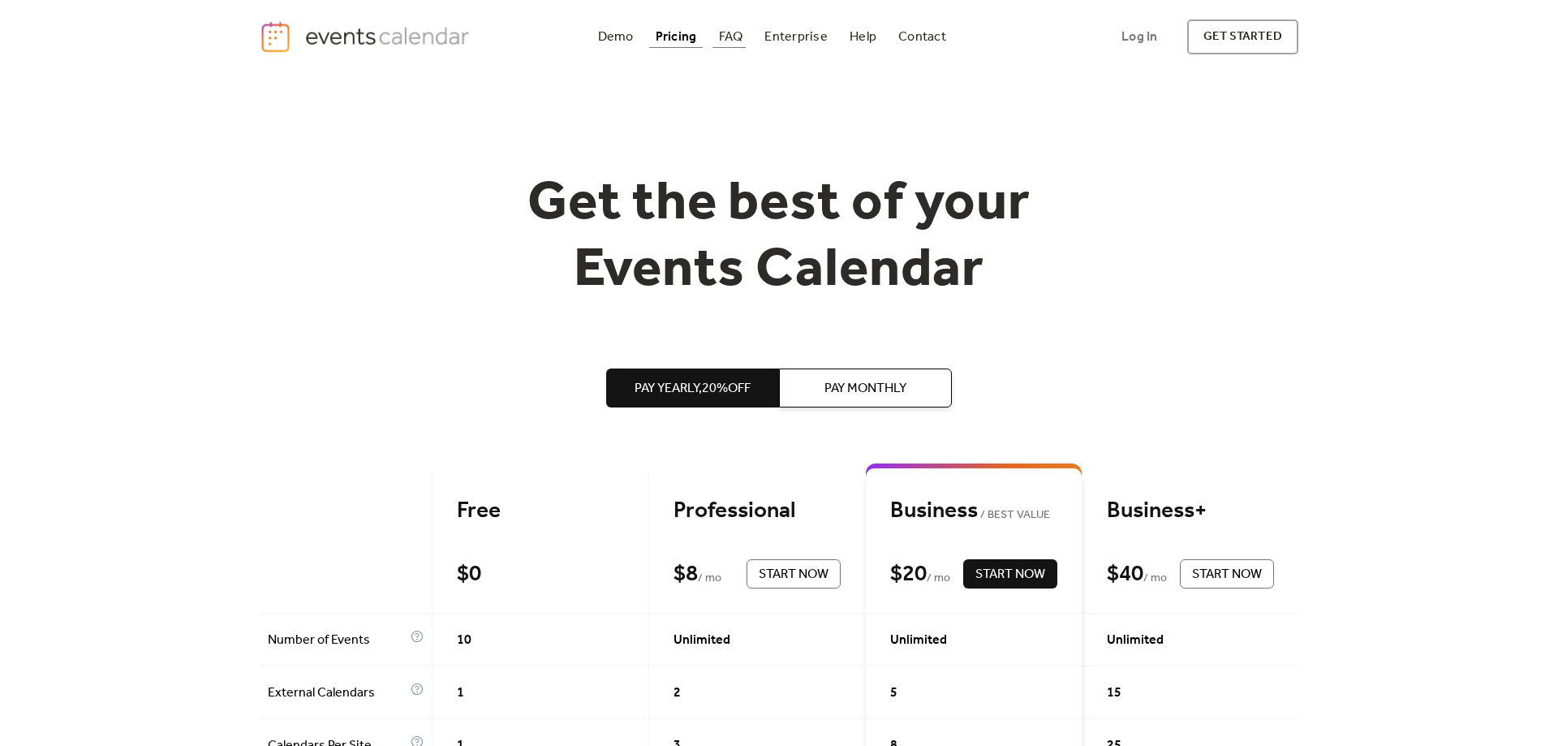
click at [743, 41] on div "FAQ" at bounding box center [731, 36] width 24 height 9
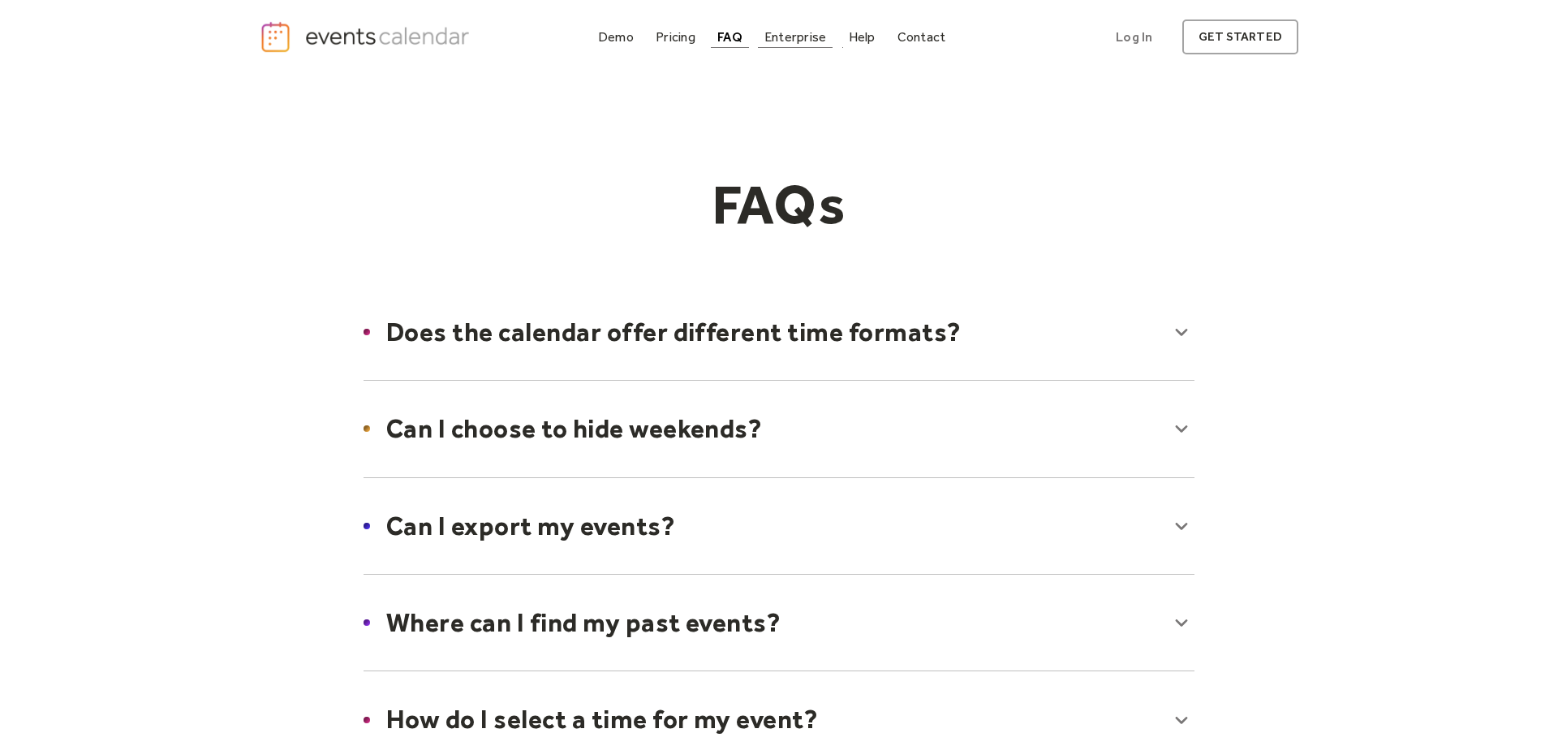
click at [790, 46] on link "Enterprise" at bounding box center [795, 37] width 75 height 22
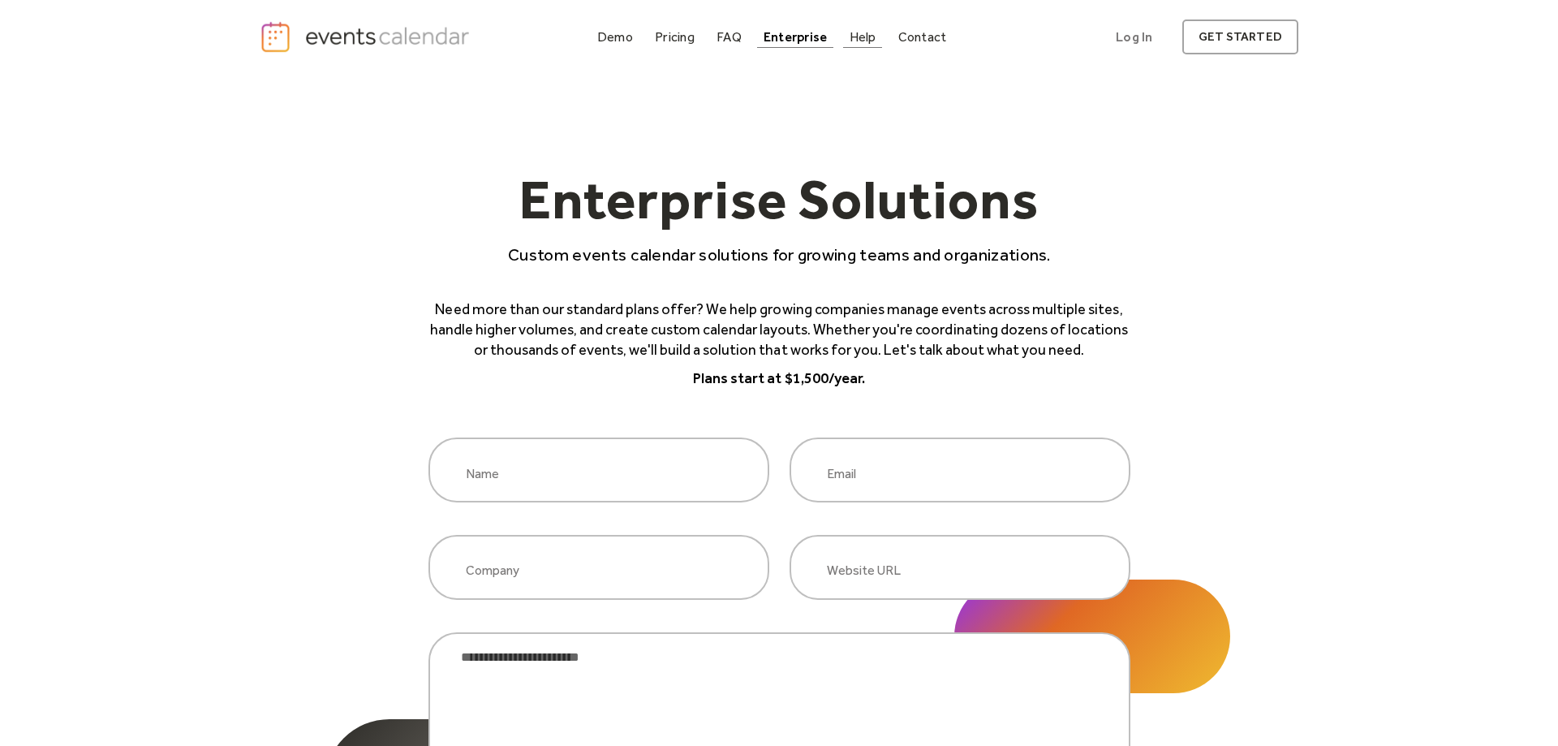
click at [851, 35] on div "Help" at bounding box center [863, 36] width 27 height 9
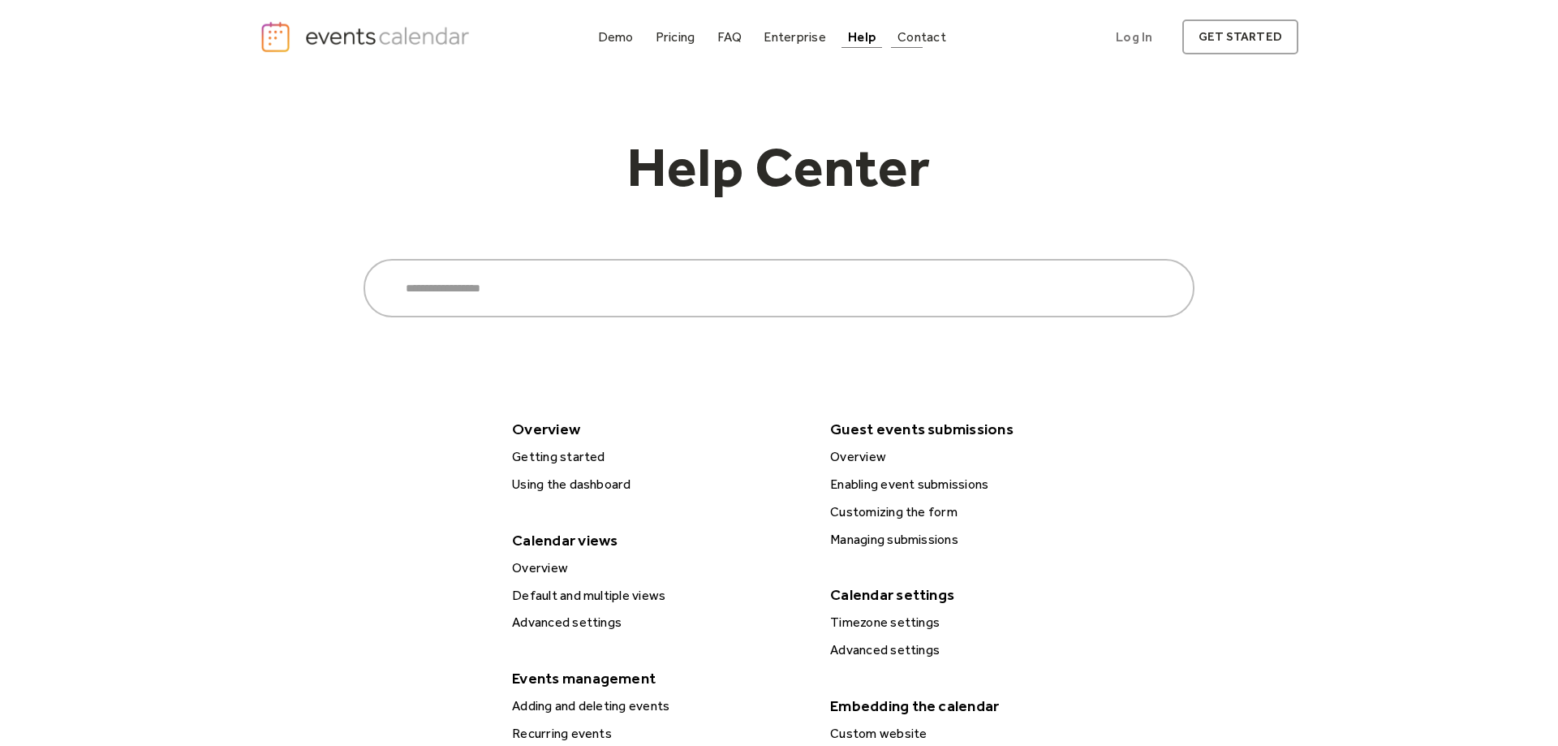
click at [937, 40] on div "Contact" at bounding box center [922, 36] width 49 height 9
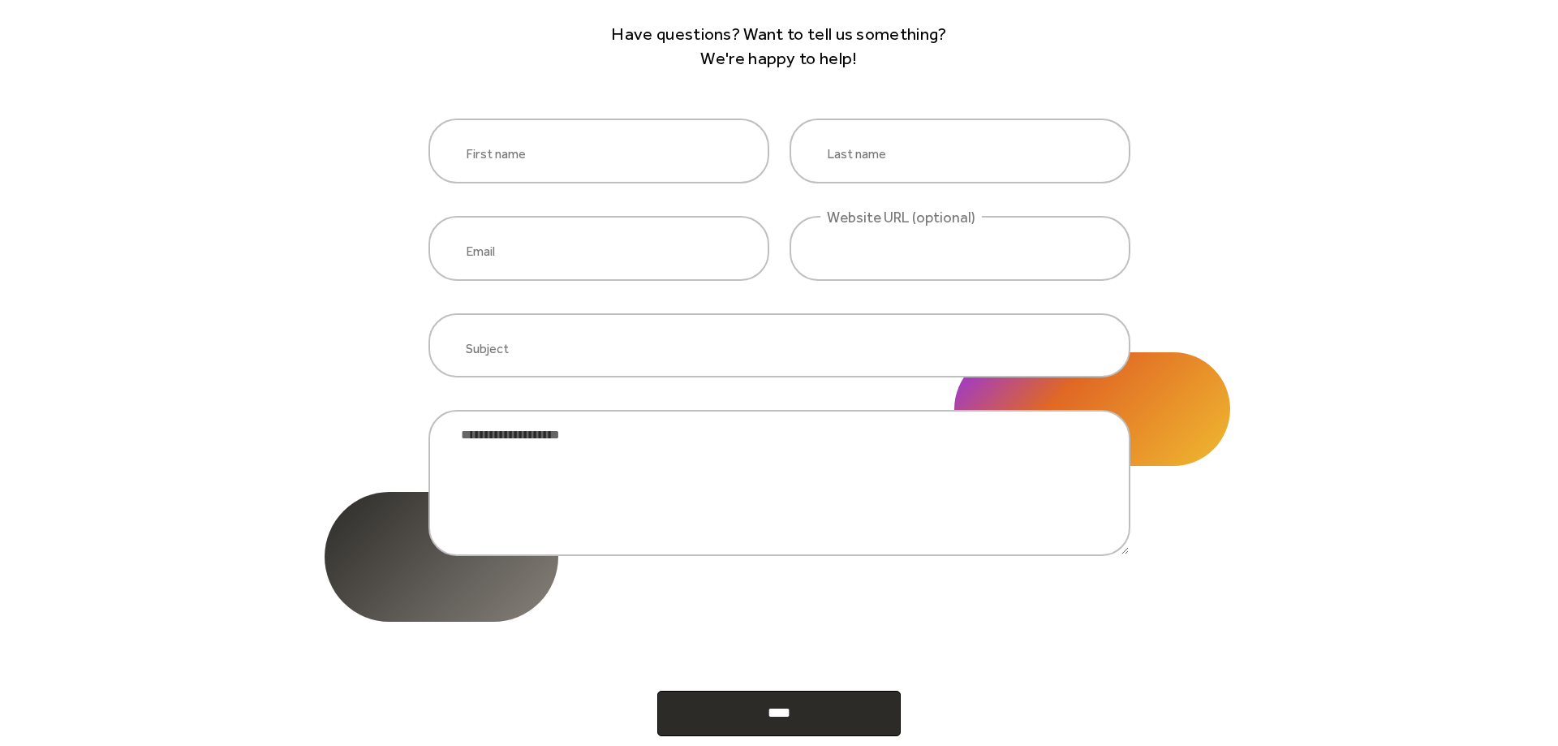
scroll to position [228, 0]
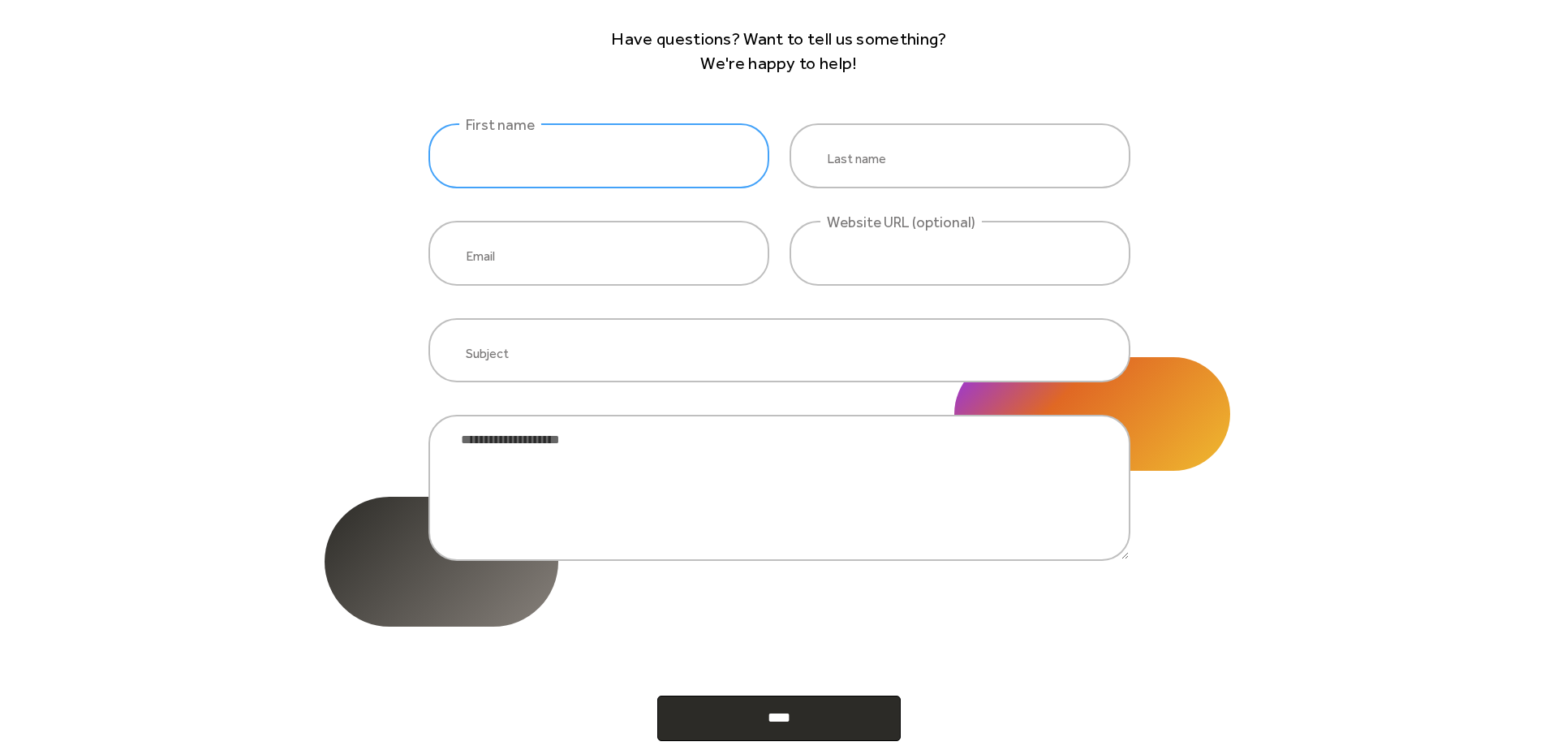
click at [614, 152] on input "website inquiry" at bounding box center [599, 155] width 341 height 65
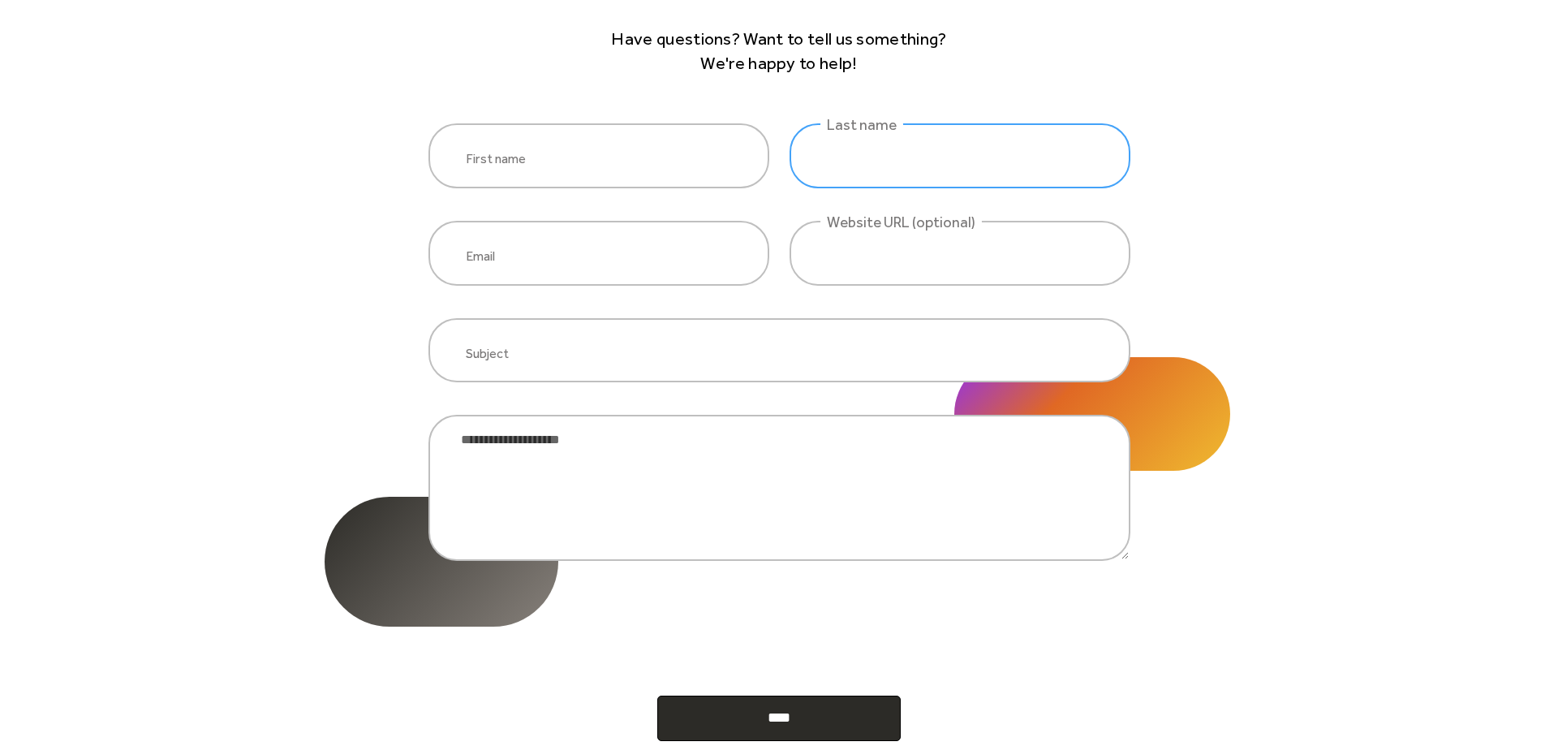
click at [885, 153] on input "website inquiry" at bounding box center [960, 155] width 341 height 65
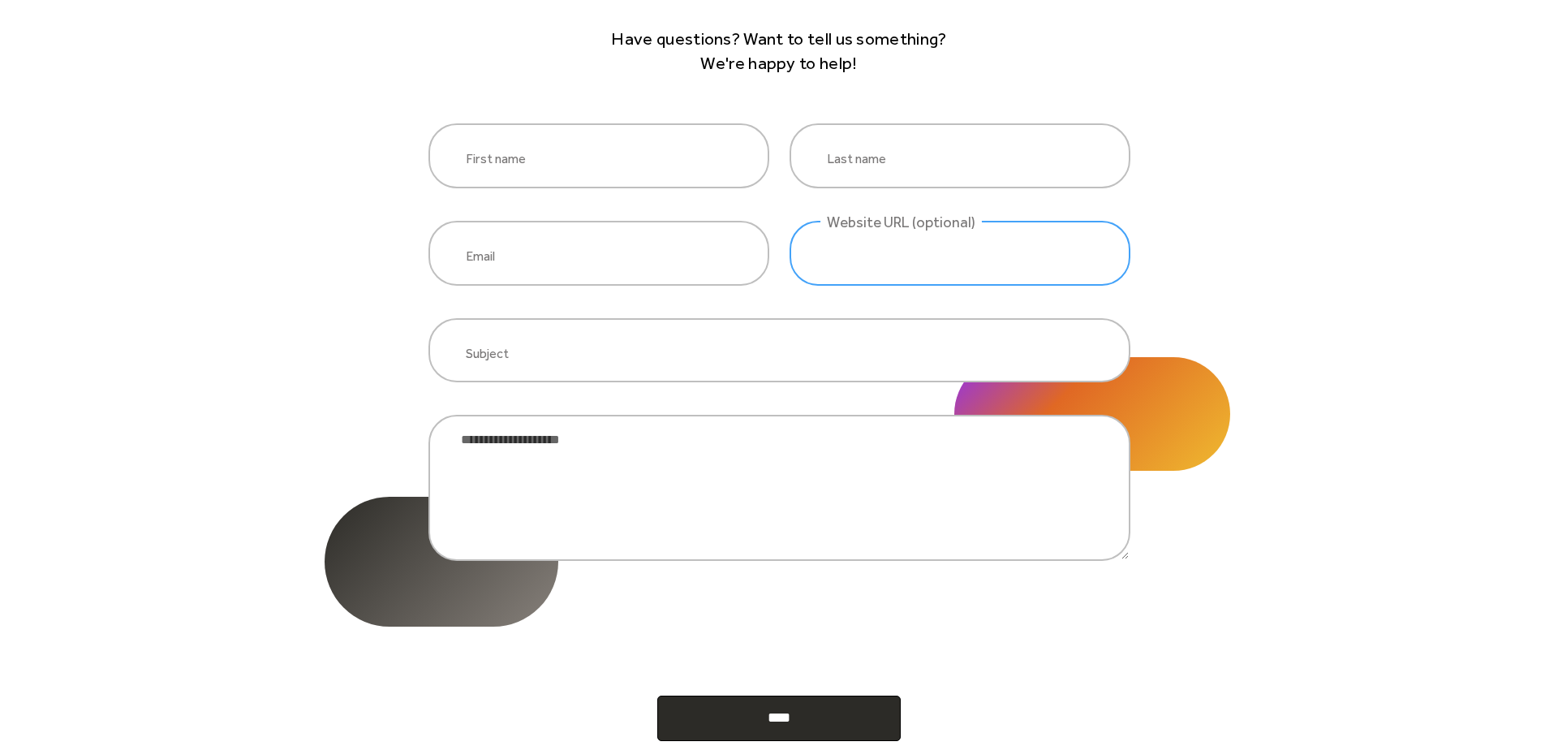
click at [841, 269] on input "website inquiry" at bounding box center [960, 253] width 341 height 65
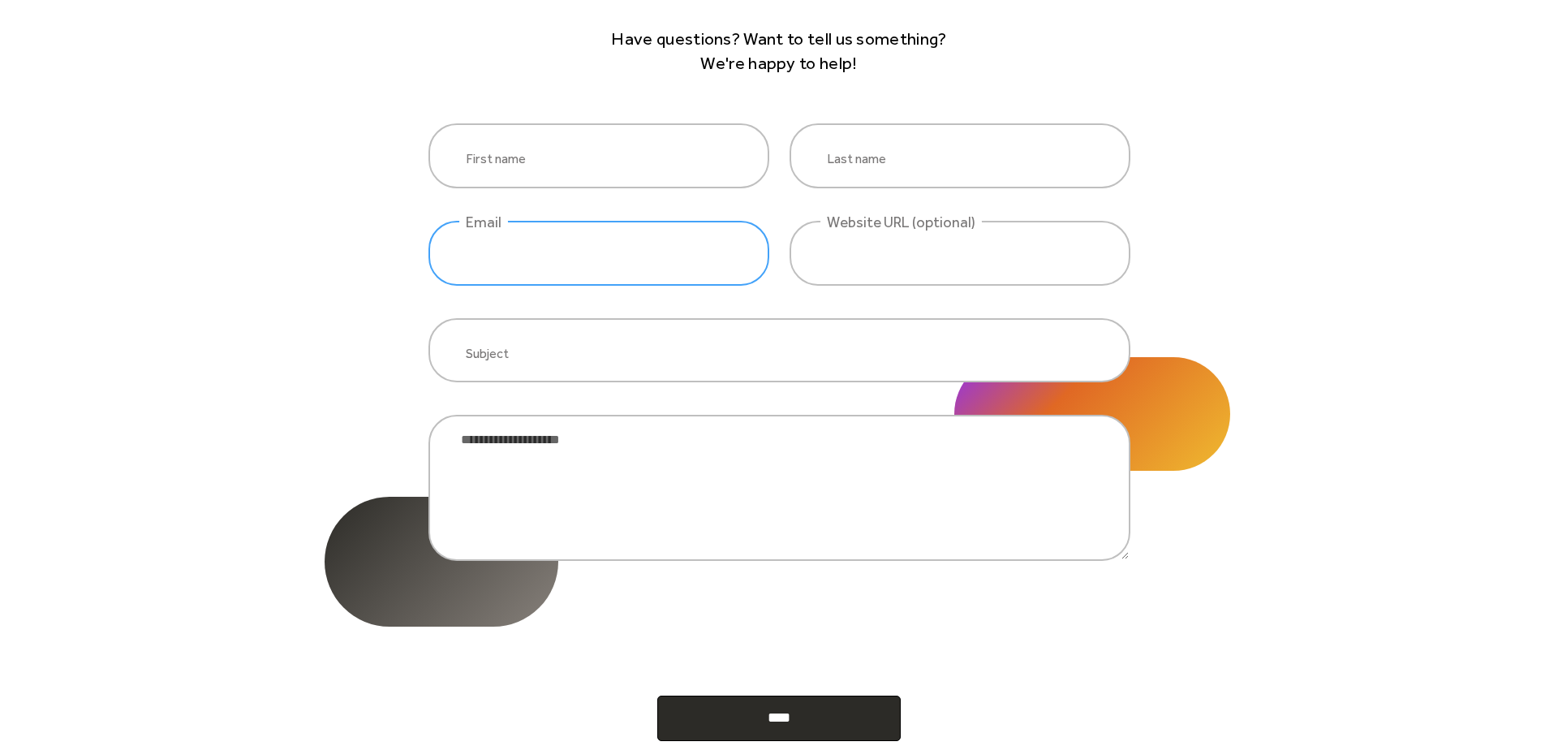
click at [618, 255] on input "website inquiry" at bounding box center [599, 253] width 341 height 65
click at [336, 349] on div "Contact us Have questions? Want to tell us something? We're happy to help! Firs…" at bounding box center [779, 318] width 1558 height 944
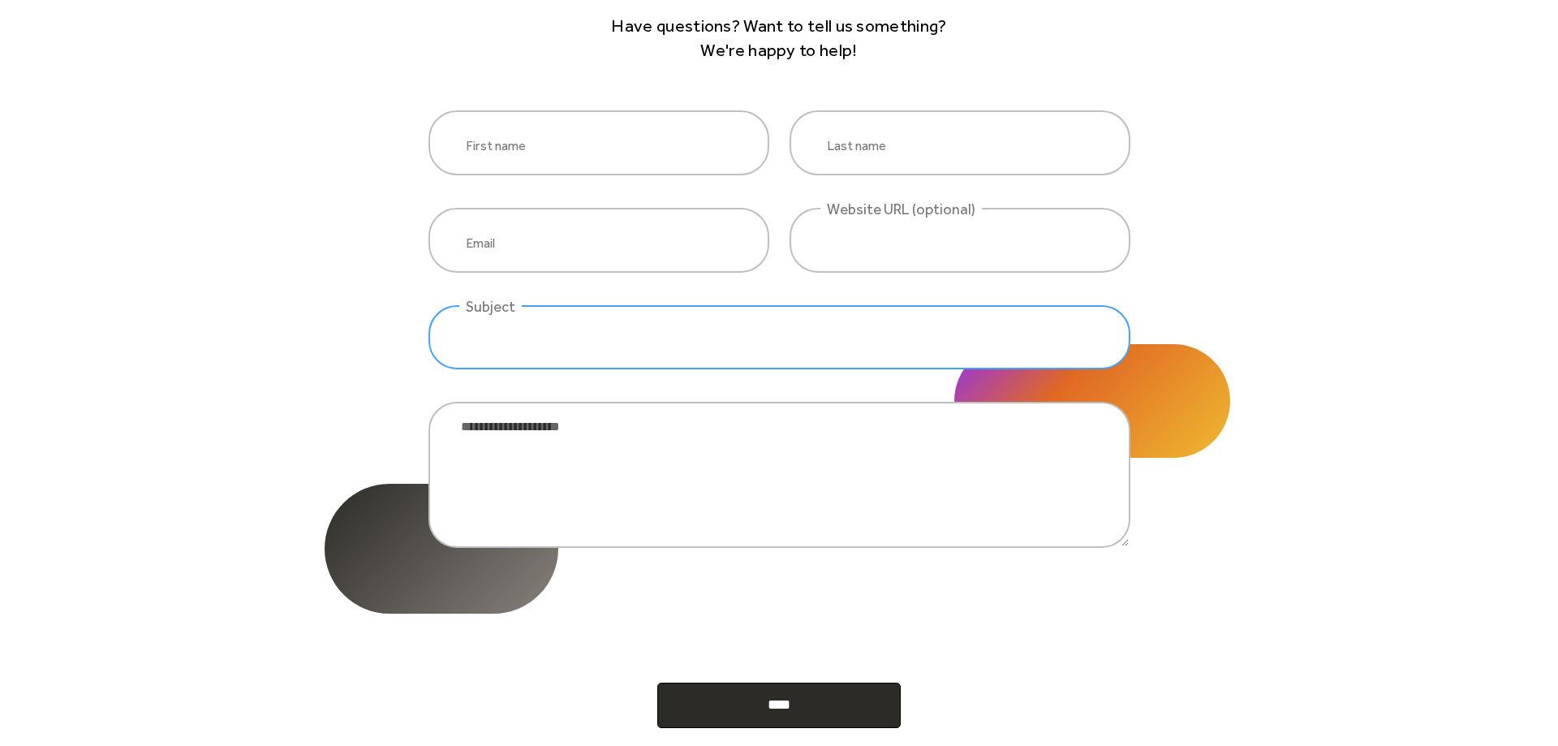
click at [570, 351] on input "website inquiry" at bounding box center [780, 337] width 702 height 65
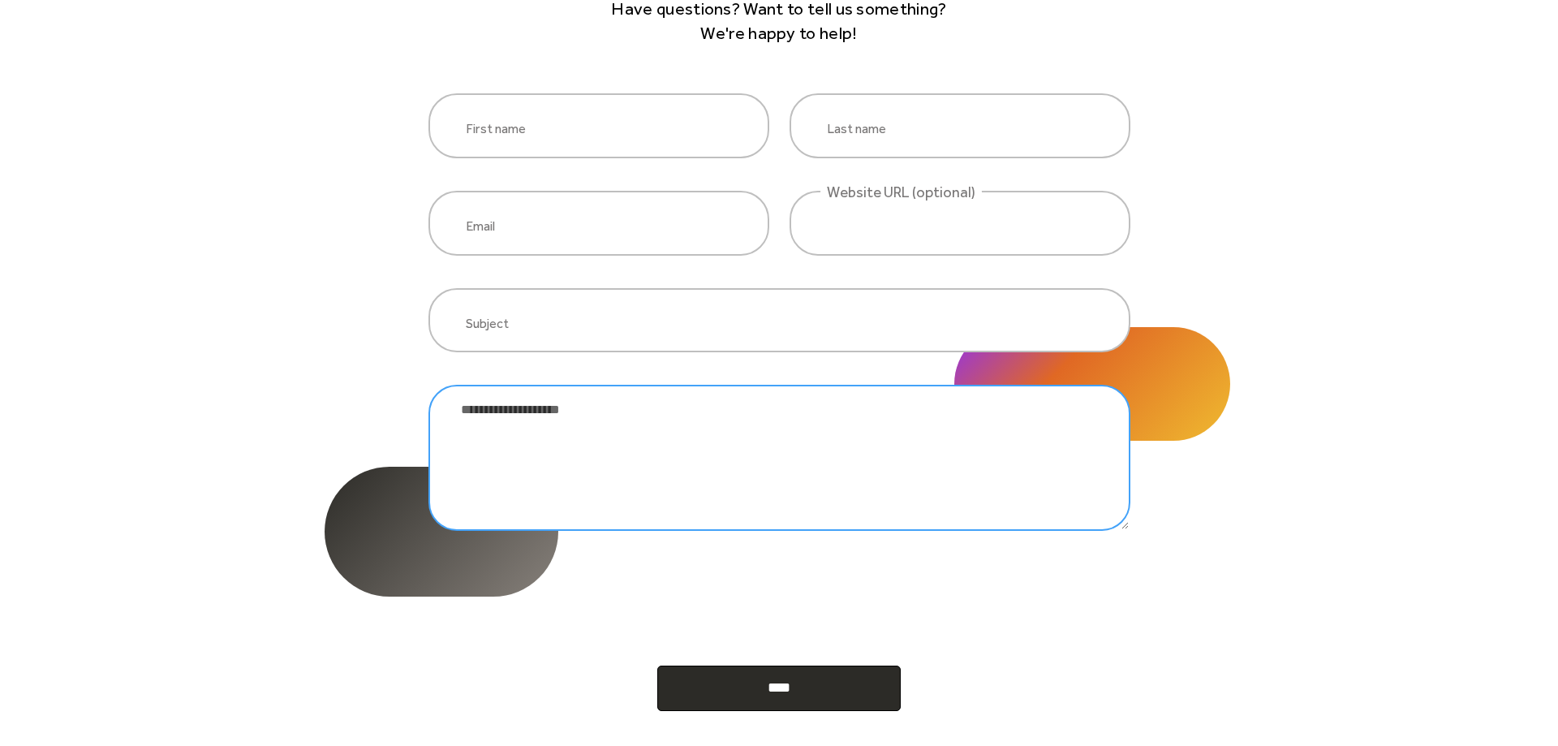
click at [492, 424] on textarea "website inquiry" at bounding box center [780, 458] width 702 height 146
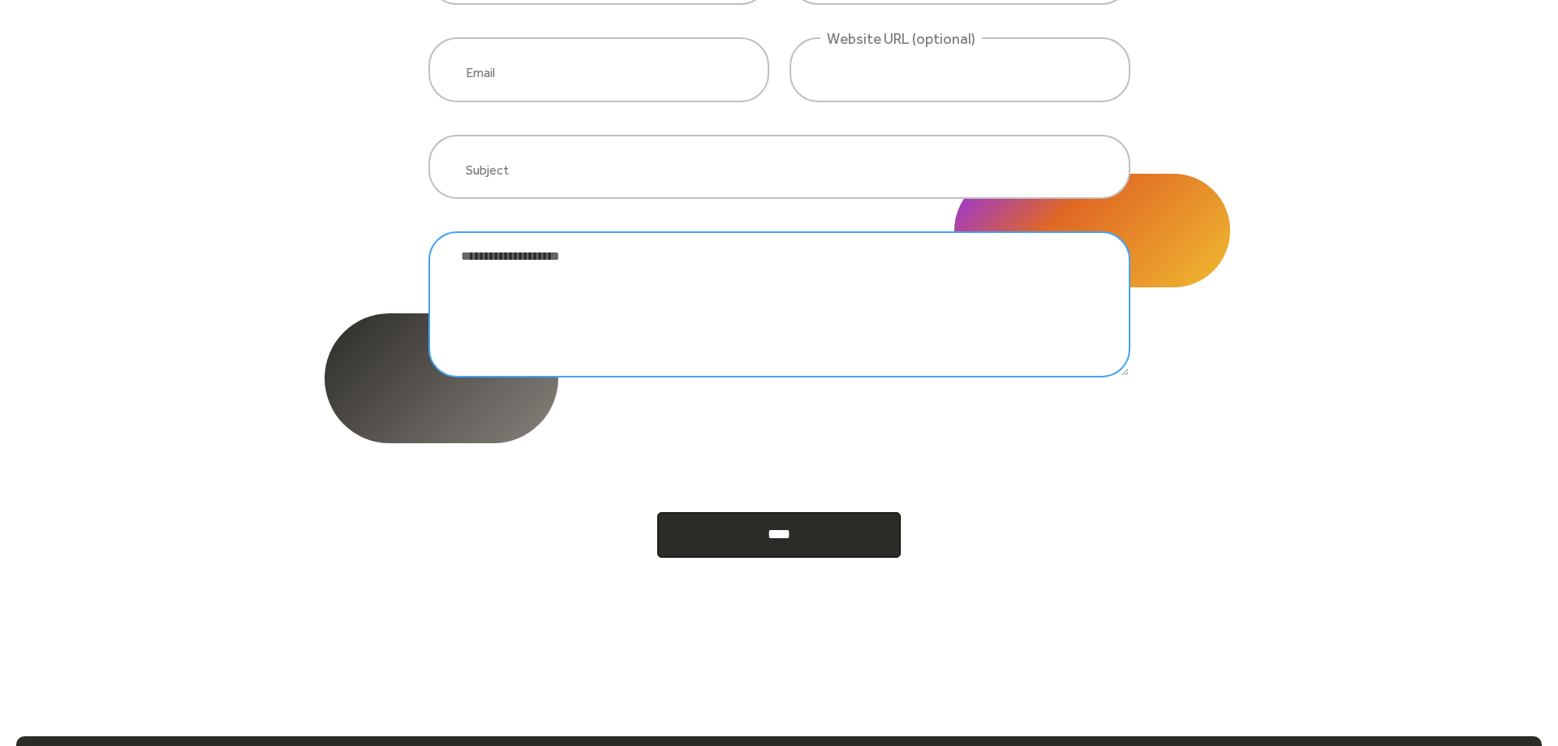
scroll to position [411, 0]
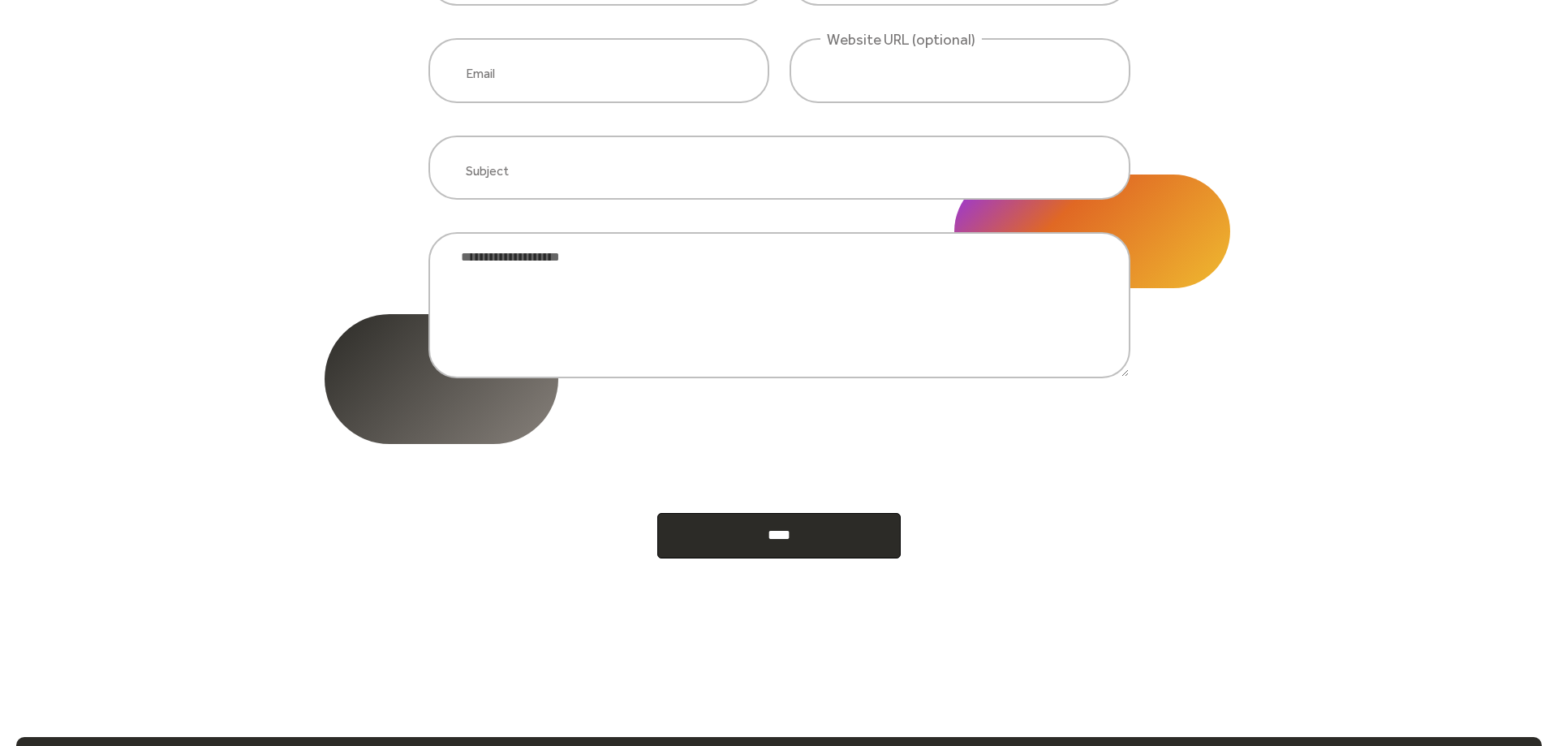
click at [461, 456] on form "**********" at bounding box center [780, 250] width 702 height 618
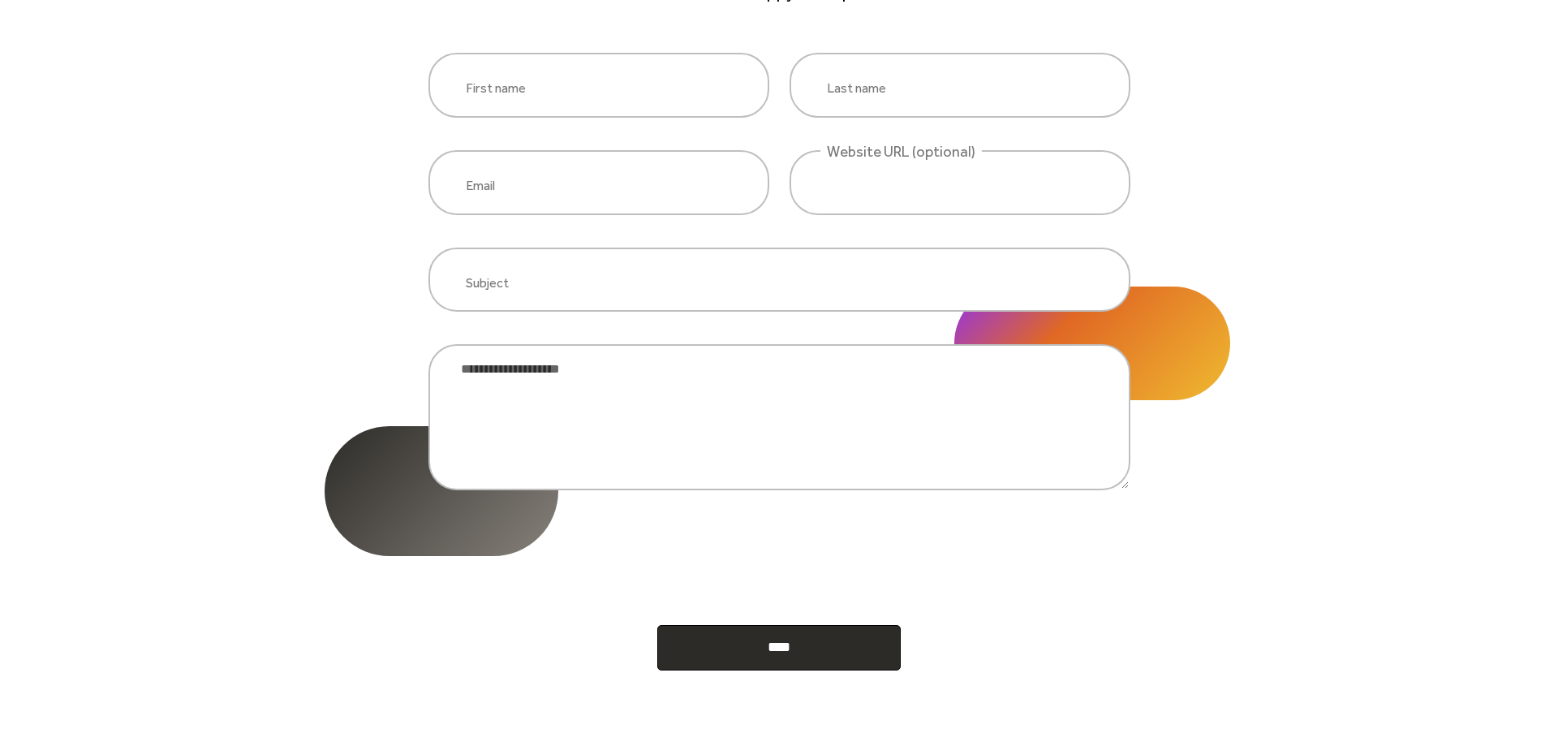
scroll to position [0, 0]
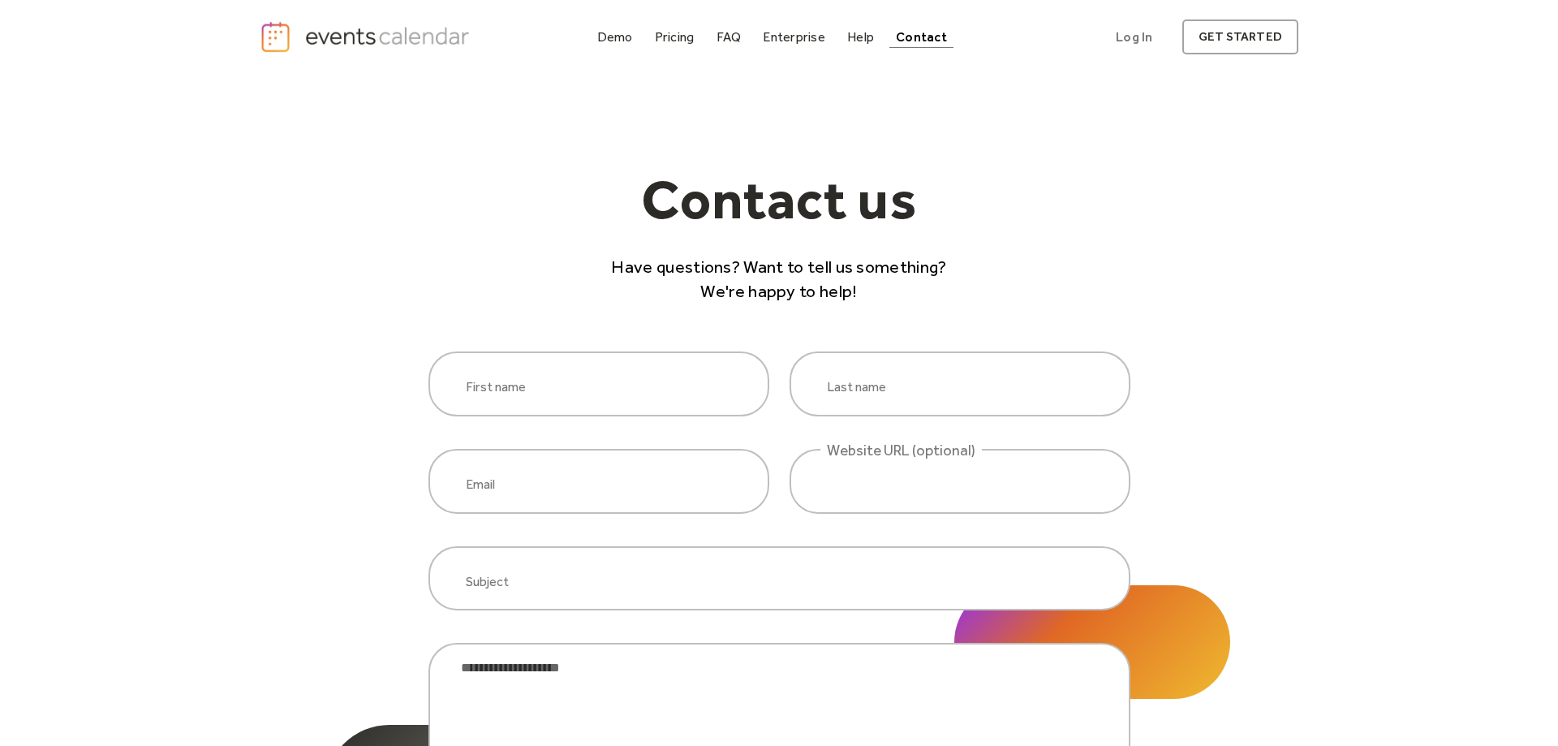
click at [363, 40] on img "home" at bounding box center [367, 36] width 214 height 33
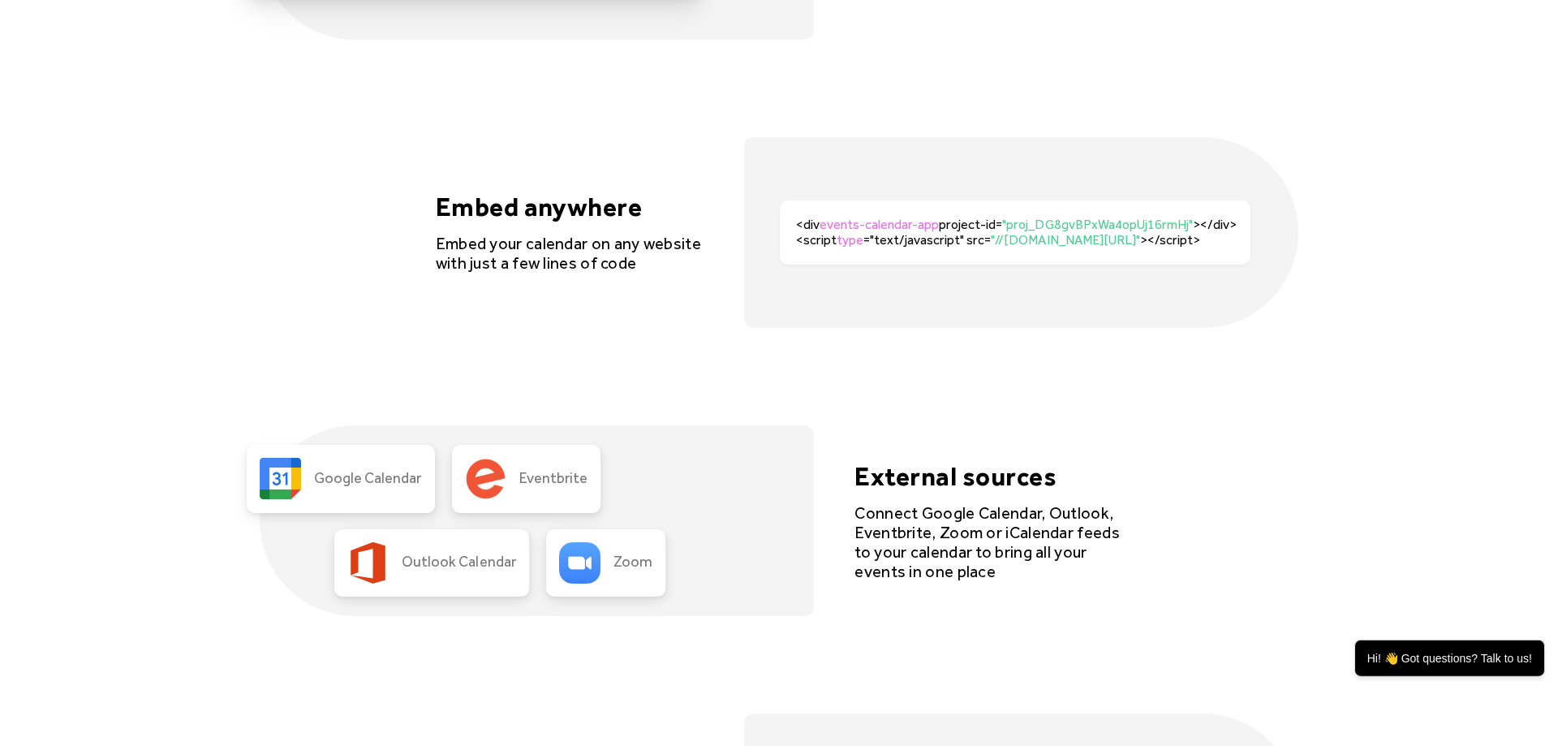
scroll to position [3459, 0]
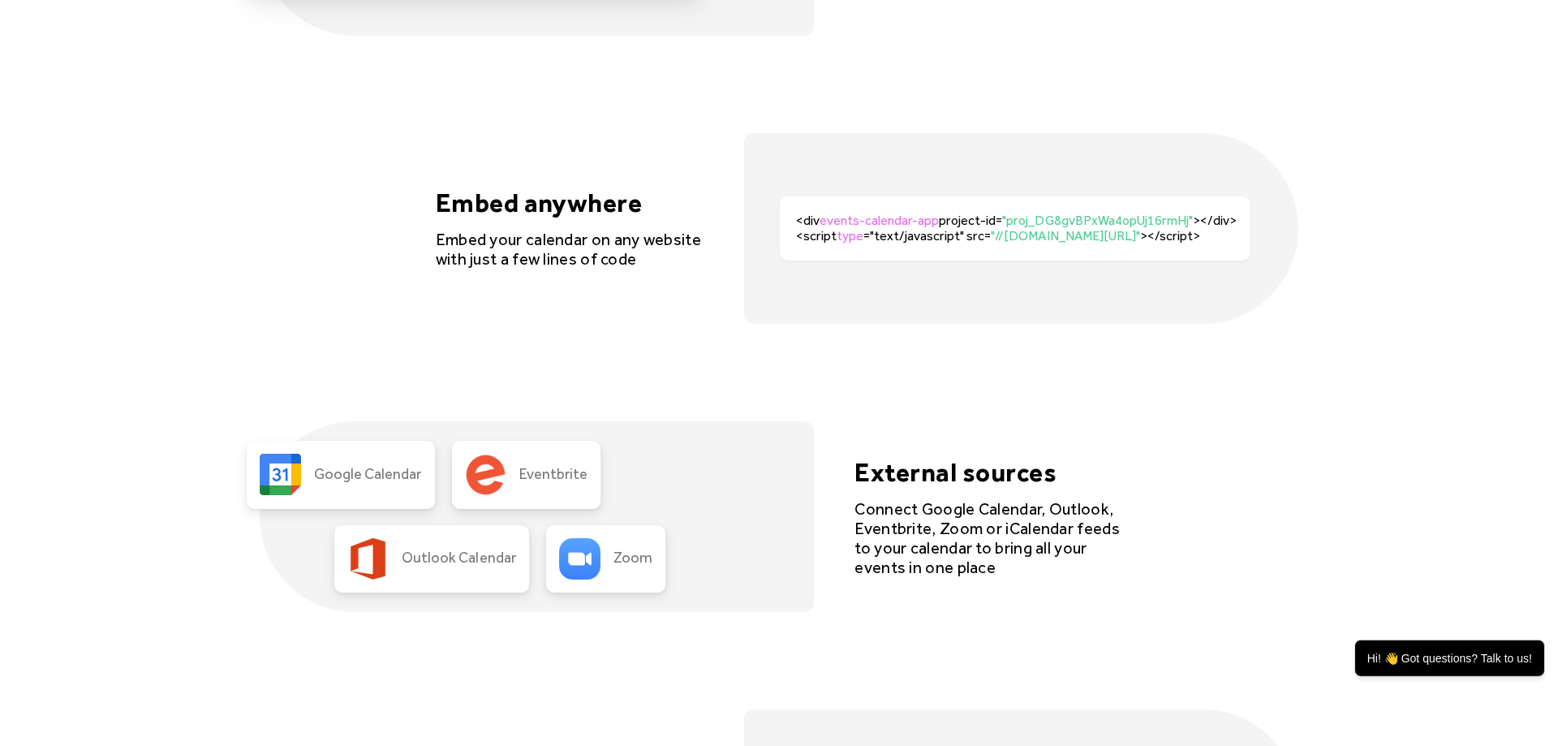
click at [946, 363] on div "Month Week [GEOGRAPHIC_DATA] cards Flexible layouts Choose from 4 different lay…" at bounding box center [779, 661] width 1039 height 1632
